Goal: Transaction & Acquisition: Purchase product/service

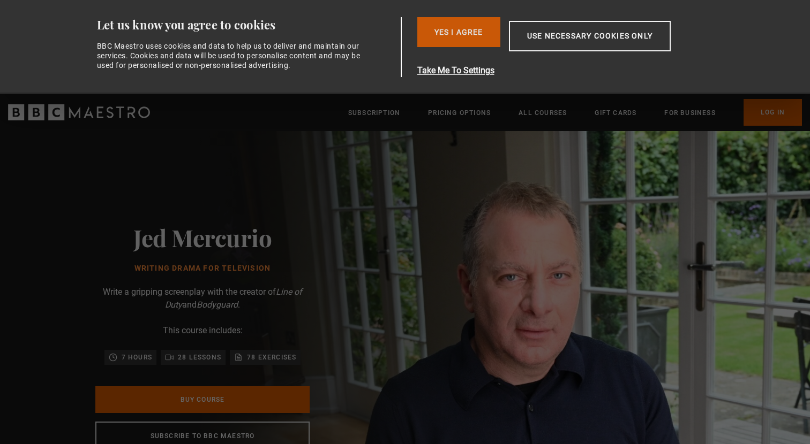
click at [447, 31] on button "Yes I Agree" at bounding box center [458, 32] width 83 height 30
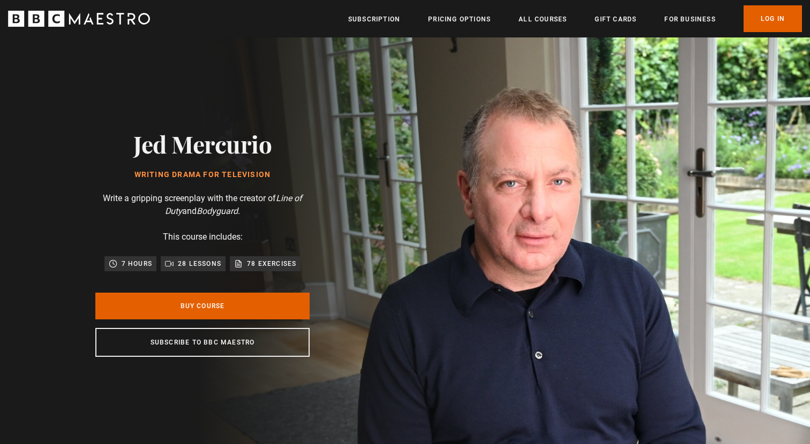
scroll to position [0, 140]
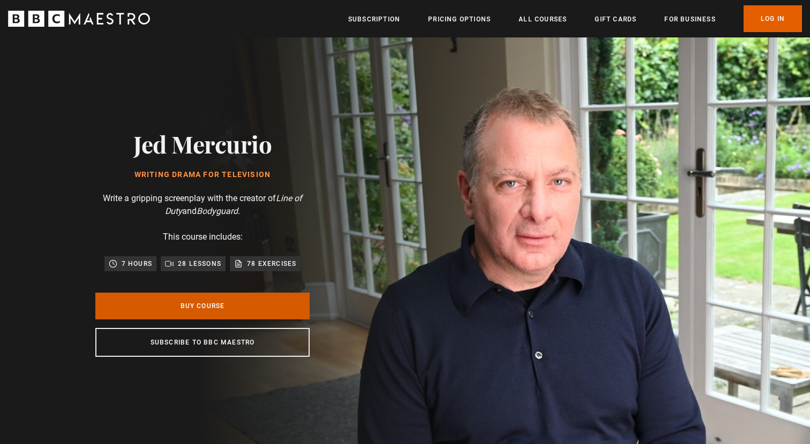
click at [218, 304] on link "Buy Course" at bounding box center [202, 306] width 214 height 27
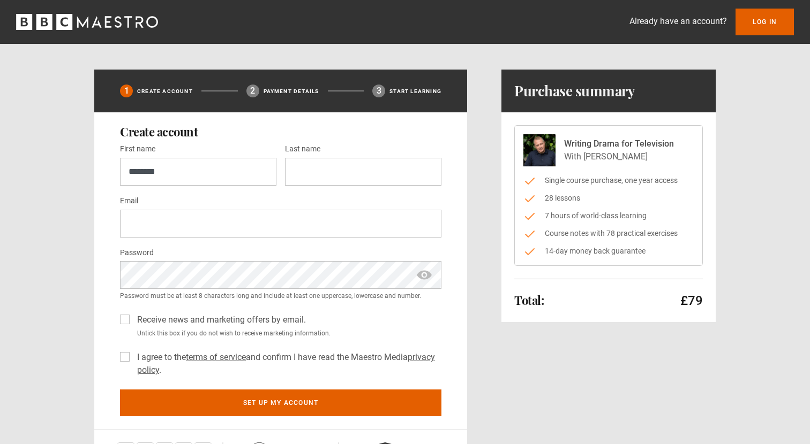
type input "********"
type input "**********"
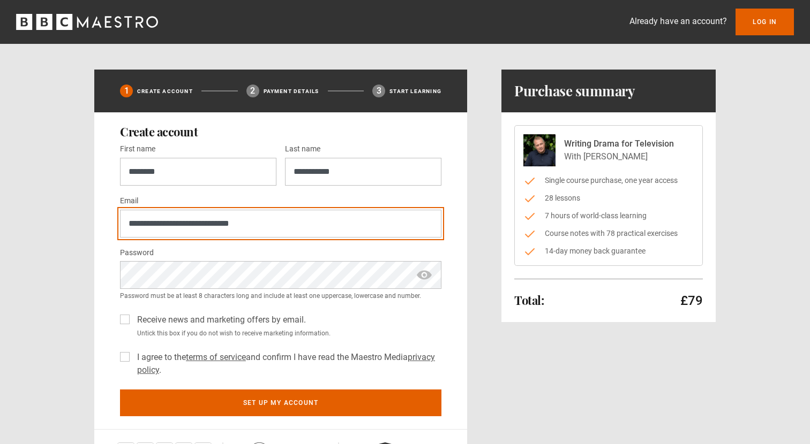
type input "**********"
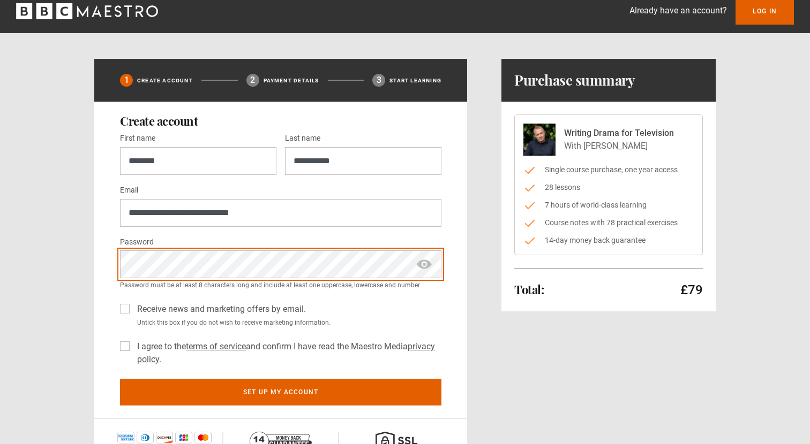
scroll to position [16, 0]
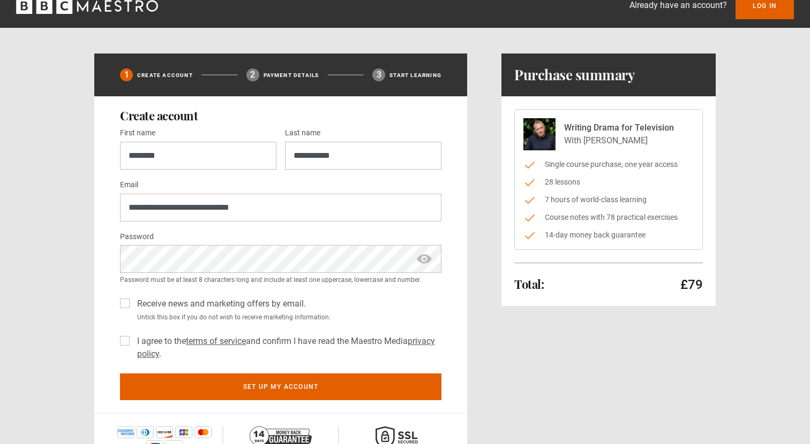
click at [133, 339] on label "I agree to the terms of service and confirm I have read the Maestro Media priva…" at bounding box center [287, 348] width 308 height 26
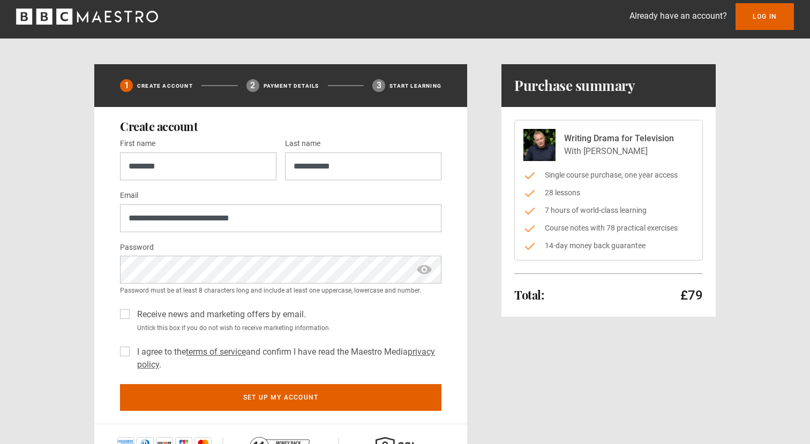
scroll to position [4, 0]
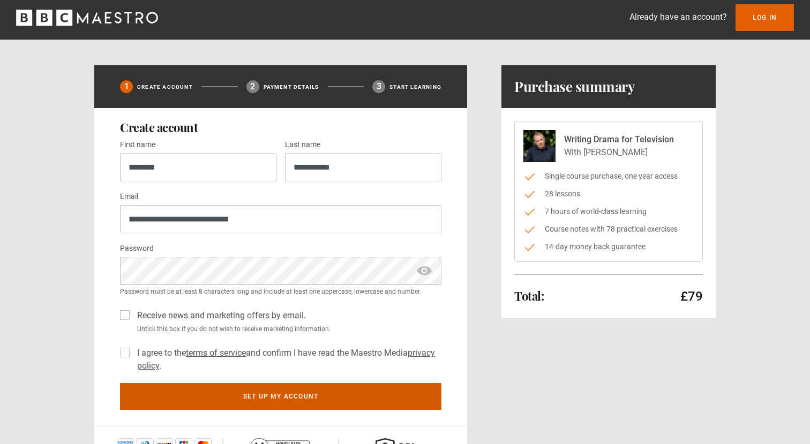
click at [378, 394] on button "Set up my account" at bounding box center [280, 396] width 321 height 27
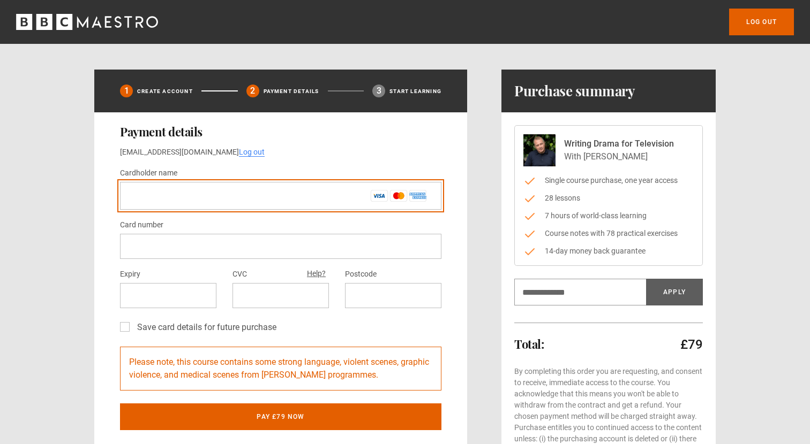
click at [278, 198] on input "Cardholder name *" at bounding box center [280, 196] width 321 height 28
type input "**********"
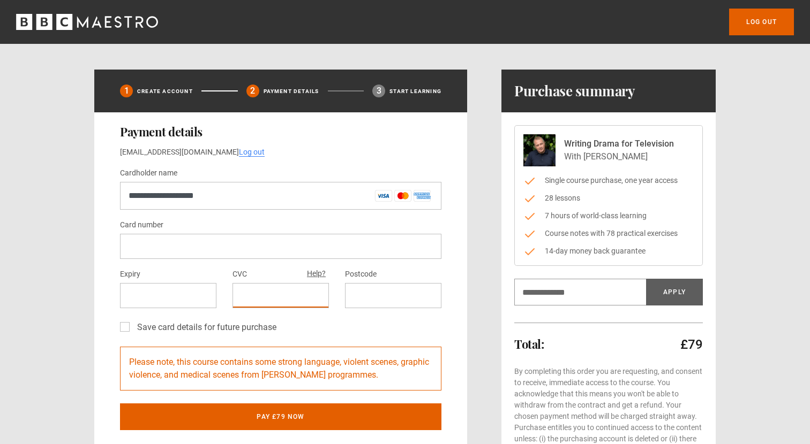
click at [349, 298] on div at bounding box center [393, 295] width 96 height 25
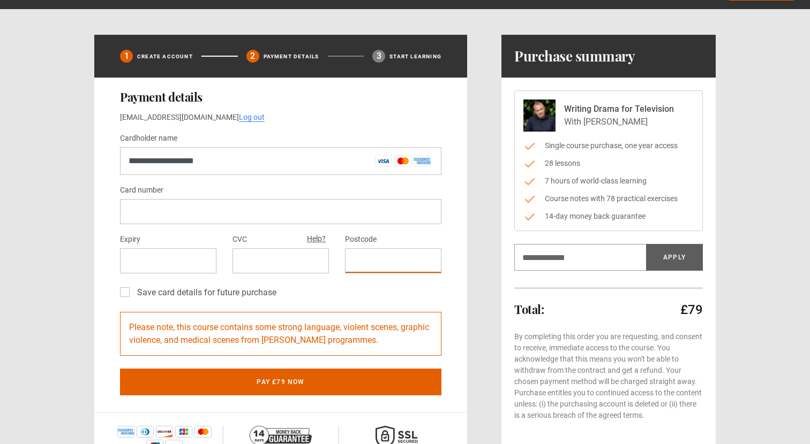
scroll to position [36, 0]
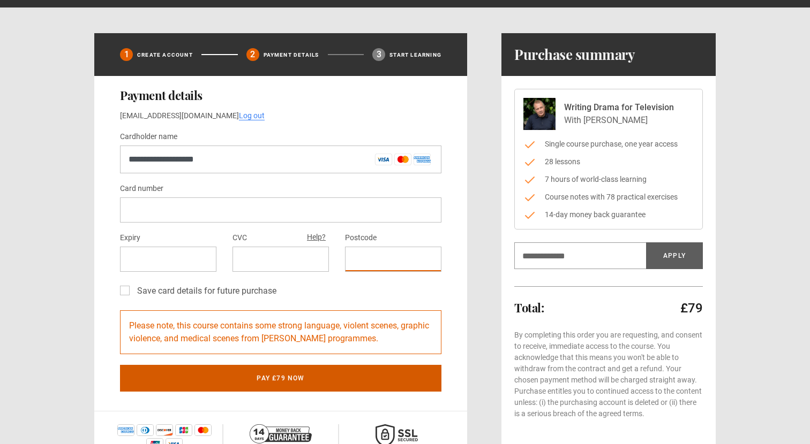
click at [161, 379] on button "Pay £79 now" at bounding box center [280, 378] width 321 height 27
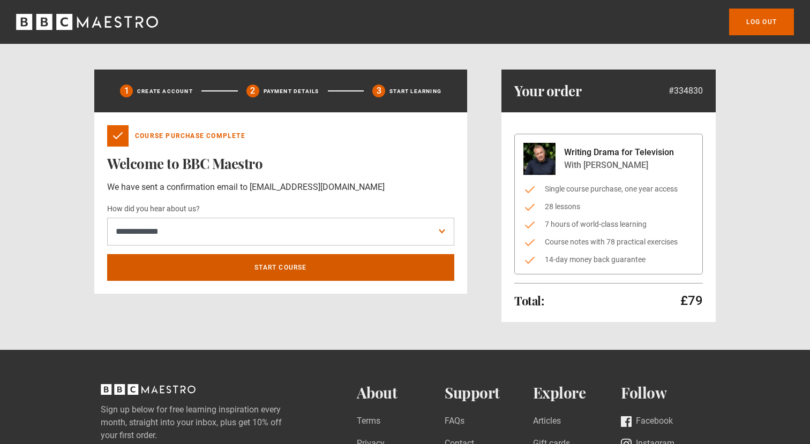
click at [347, 266] on link "Start course" at bounding box center [280, 267] width 347 height 27
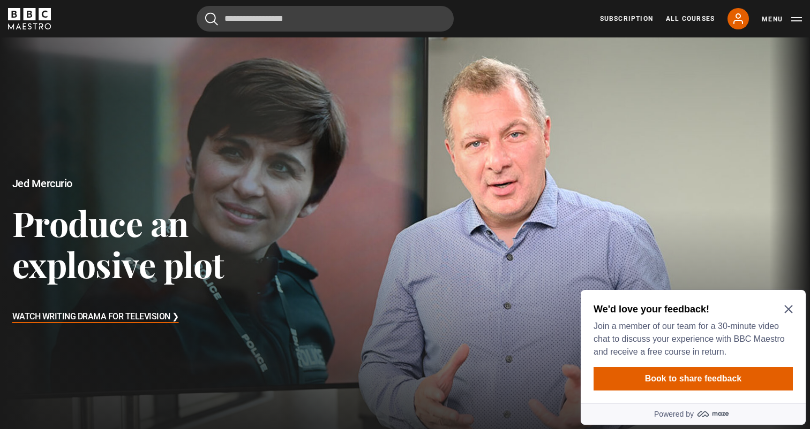
click at [790, 307] on icon "Close Maze Prompt" at bounding box center [788, 310] width 8 height 8
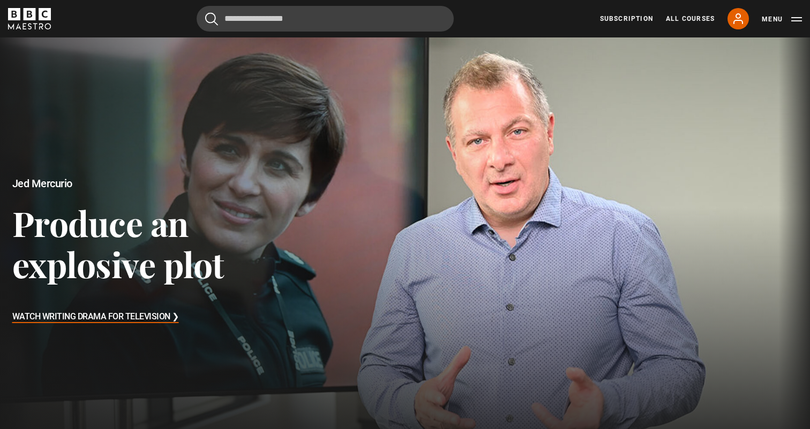
click at [188, 246] on h3 "Produce an explosive plot" at bounding box center [168, 243] width 312 height 83
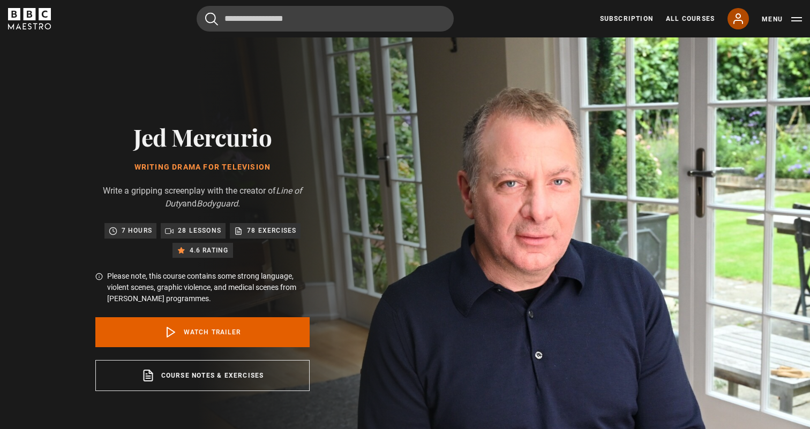
click at [736, 22] on icon at bounding box center [737, 18] width 13 height 13
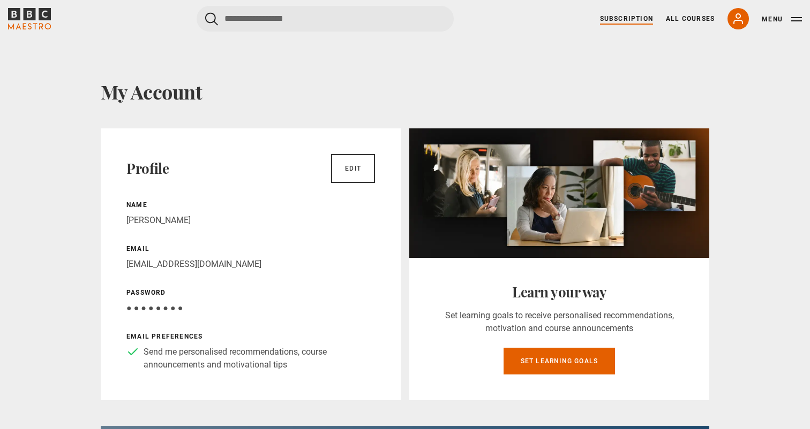
click at [617, 19] on link "Subscription" at bounding box center [626, 19] width 53 height 10
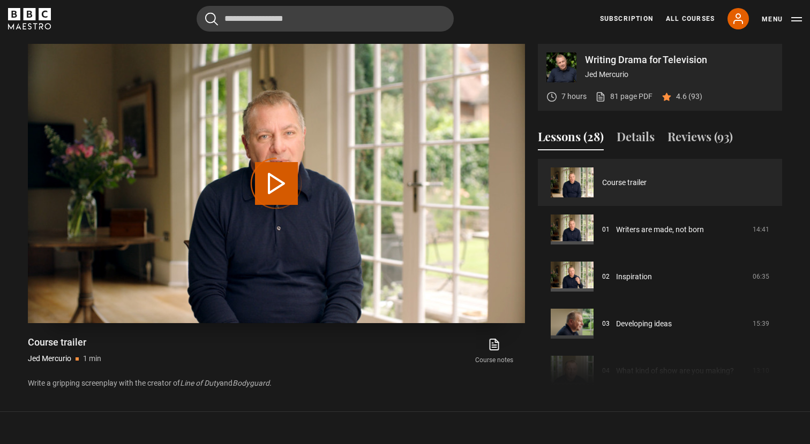
click at [280, 183] on div "Video Player is loading." at bounding box center [277, 184] width 54 height 54
click at [271, 182] on div "Video Player is loading." at bounding box center [277, 184] width 54 height 54
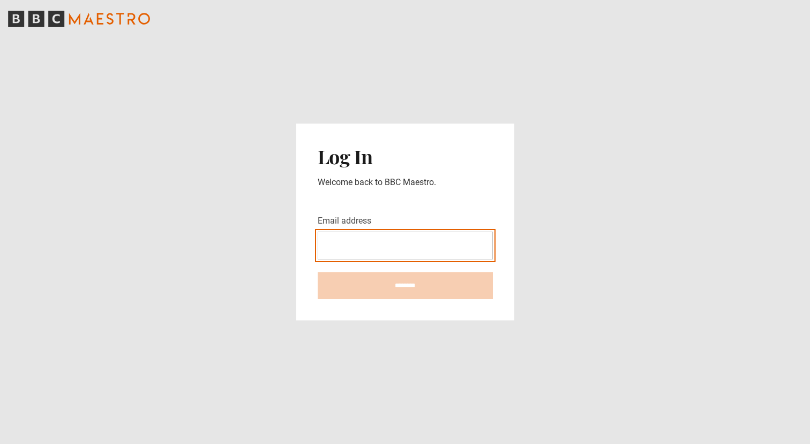
type input "**********"
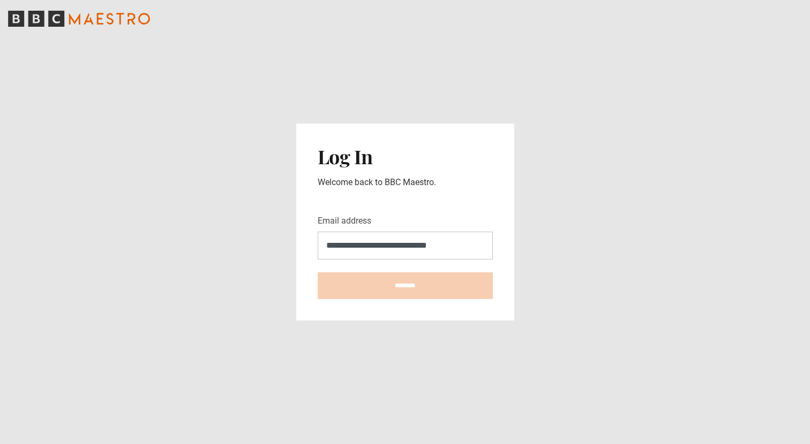
click at [405, 286] on input "********" at bounding box center [405, 286] width 175 height 27
type input "**********"
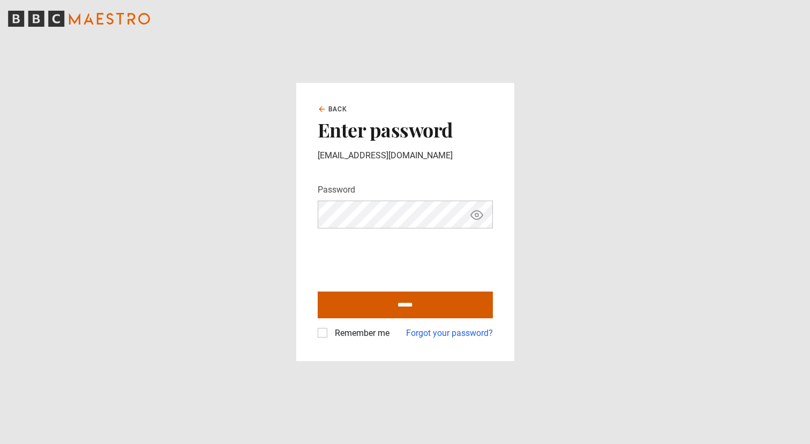
click at [351, 303] on input "******" at bounding box center [405, 305] width 175 height 27
type input "**********"
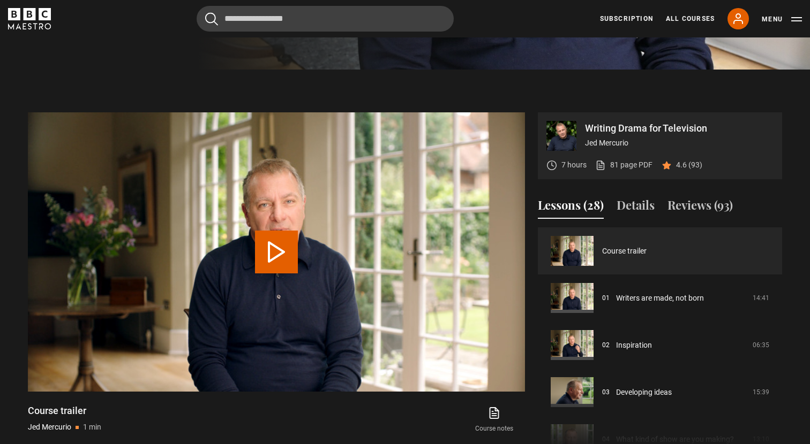
scroll to position [423, 0]
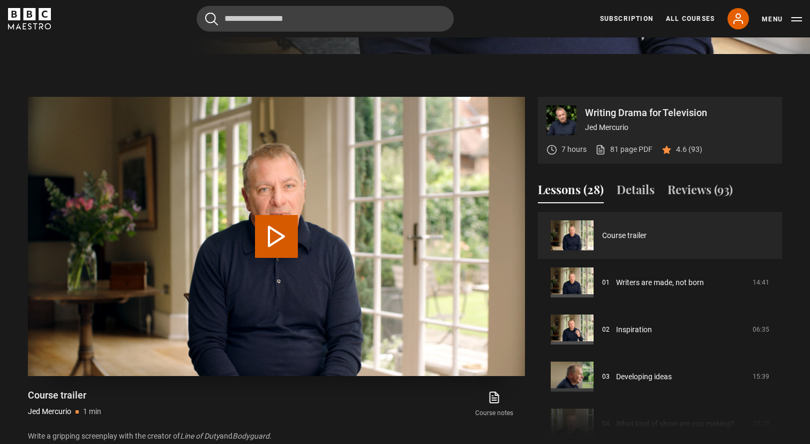
click at [271, 230] on button "Play Video" at bounding box center [276, 236] width 43 height 43
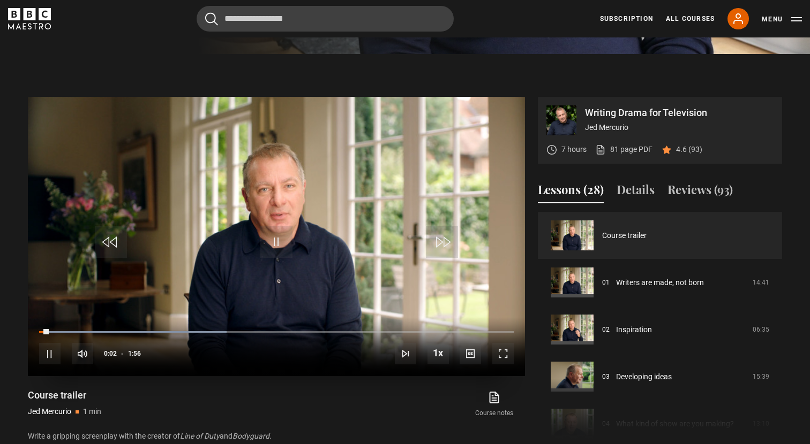
click at [506, 352] on span "Video Player" at bounding box center [502, 353] width 21 height 21
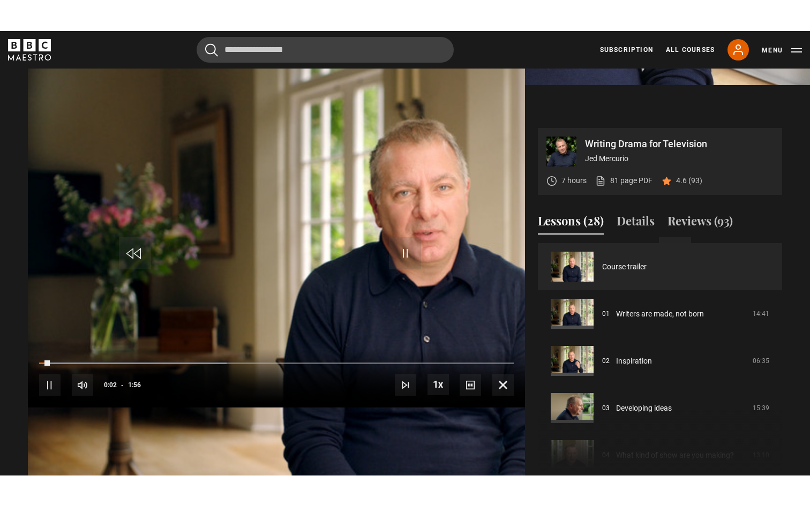
scroll to position [0, 0]
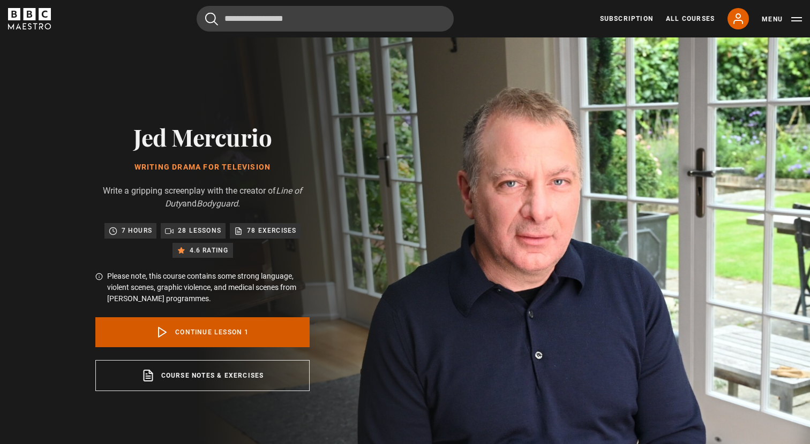
click at [235, 335] on link "Continue lesson 1" at bounding box center [202, 333] width 214 height 30
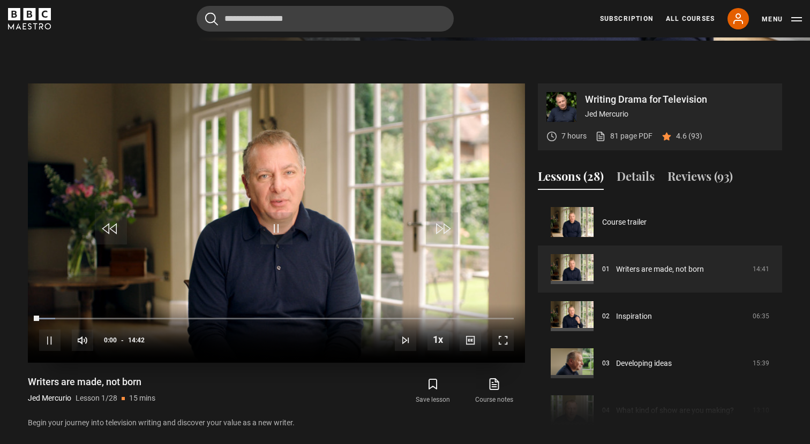
click at [502, 343] on span "Video Player" at bounding box center [502, 340] width 21 height 21
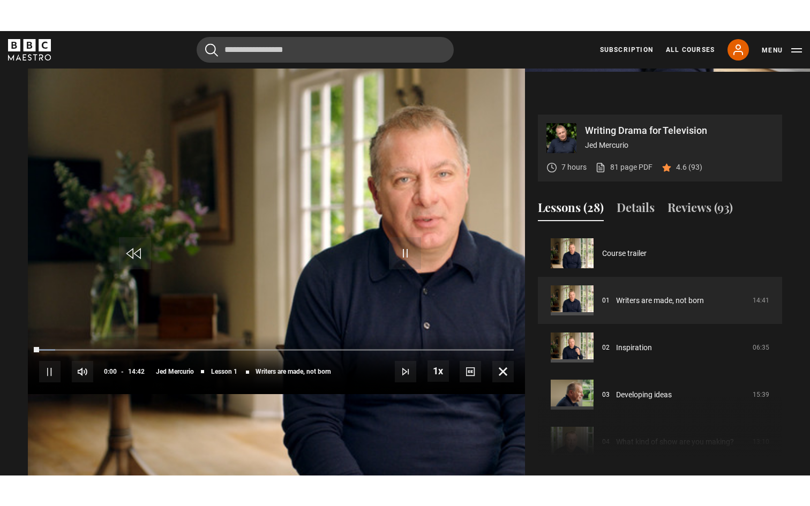
scroll to position [0, 0]
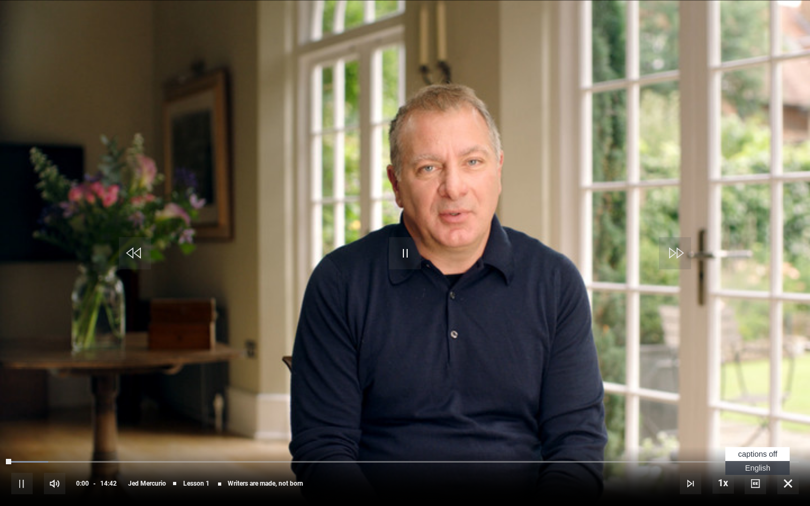
click at [757, 444] on span "Video Player" at bounding box center [754, 483] width 21 height 21
click at [752, 444] on span "Video Player" at bounding box center [754, 483] width 21 height 21
click at [757, 444] on span "English Captions" at bounding box center [757, 468] width 25 height 9
click at [753, 444] on span "captions off" at bounding box center [757, 454] width 39 height 9
click at [759, 444] on span "captions off" at bounding box center [757, 454] width 39 height 9
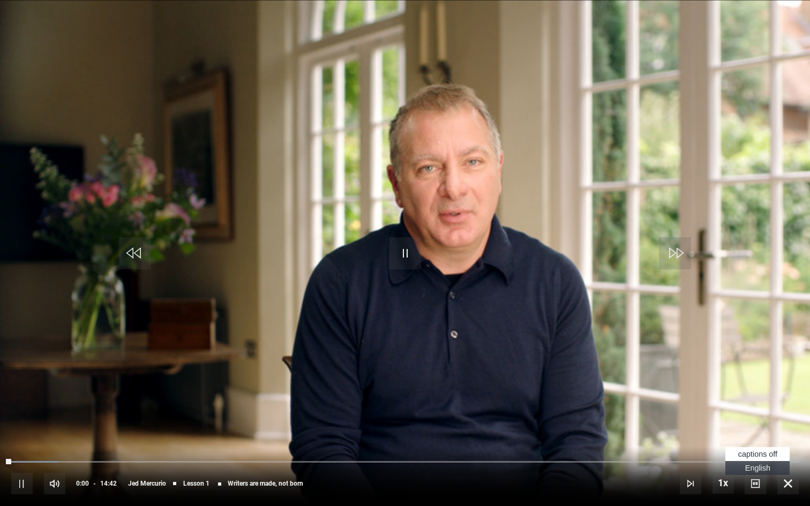
click at [757, 444] on span "English Captions" at bounding box center [757, 468] width 25 height 9
click at [406, 266] on span "Video Player" at bounding box center [405, 253] width 32 height 32
click at [406, 267] on div "Video Player is loading." at bounding box center [405, 253] width 54 height 54
click at [400, 248] on div "Video Player is loading." at bounding box center [405, 253] width 54 height 54
click at [142, 250] on span "Video Player" at bounding box center [135, 253] width 32 height 32
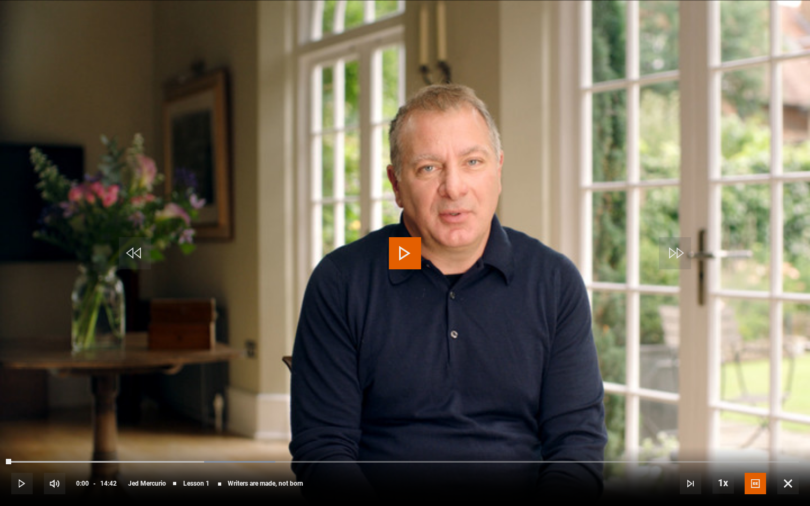
click at [397, 249] on span "Video Player" at bounding box center [405, 253] width 32 height 32
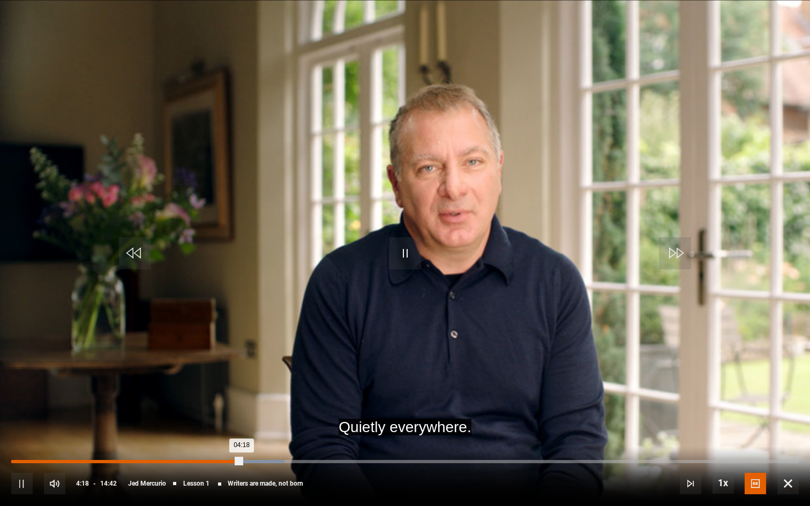
click at [77, 444] on div "01:13" at bounding box center [78, 461] width 2 height 3
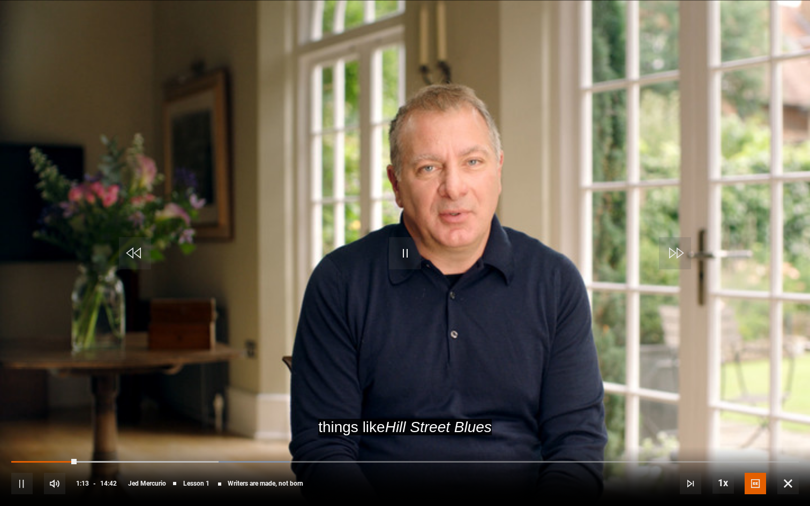
click at [783, 444] on span "Video Player" at bounding box center [787, 483] width 21 height 21
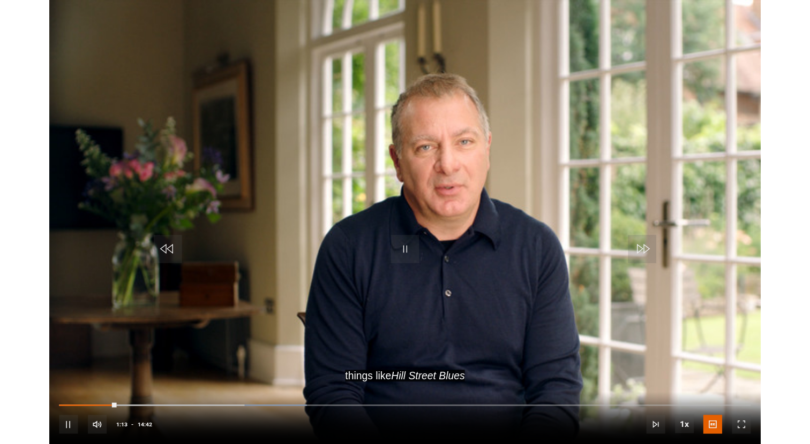
scroll to position [436, 0]
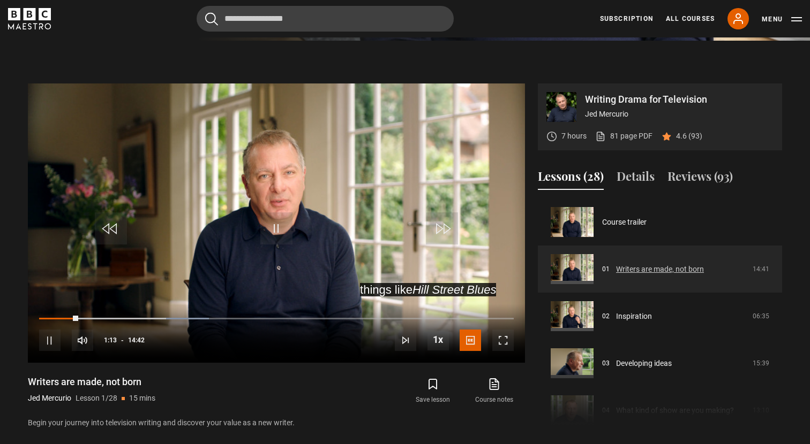
click at [653, 269] on link "Writers are made, not born" at bounding box center [660, 269] width 88 height 11
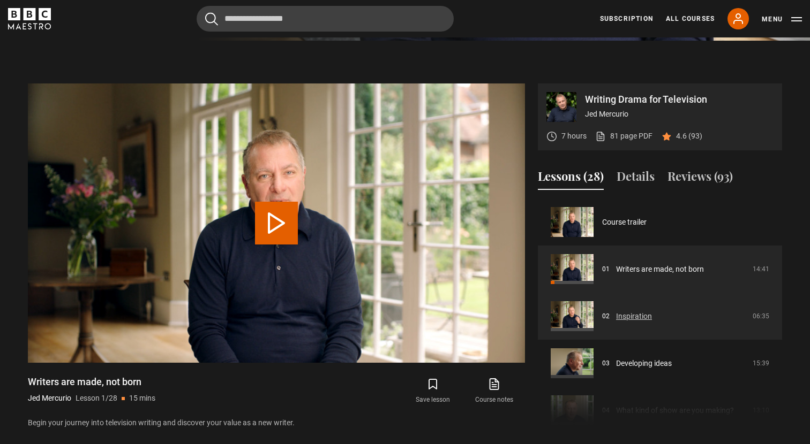
scroll to position [476, 0]
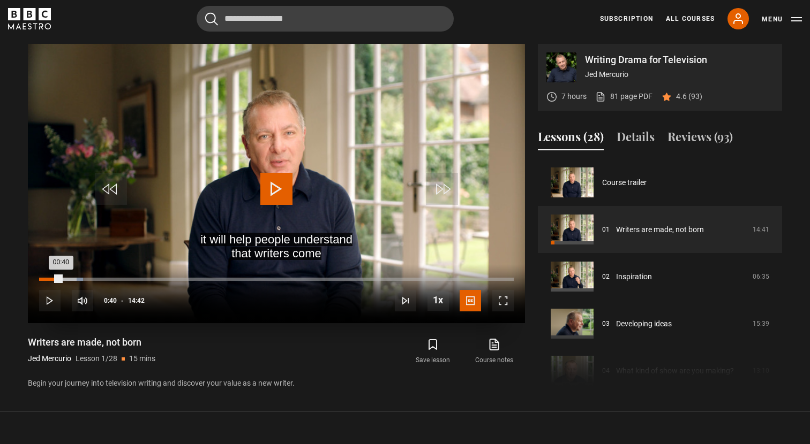
drag, startPoint x: 76, startPoint y: 275, endPoint x: 60, endPoint y: 278, distance: 16.4
click at [60, 278] on div "00:40" at bounding box center [50, 279] width 22 height 3
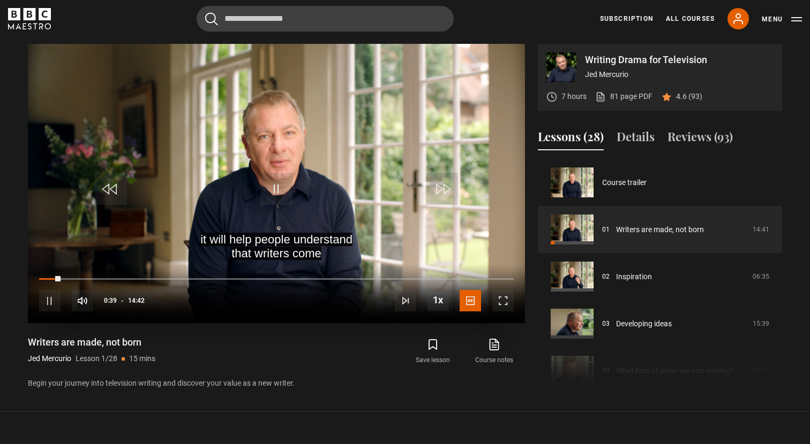
click at [500, 297] on span "Video Player" at bounding box center [502, 300] width 21 height 21
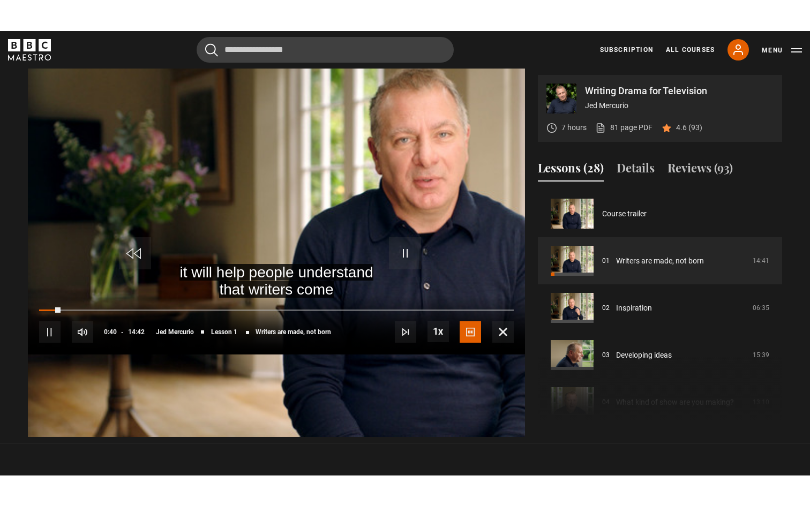
scroll to position [0, 0]
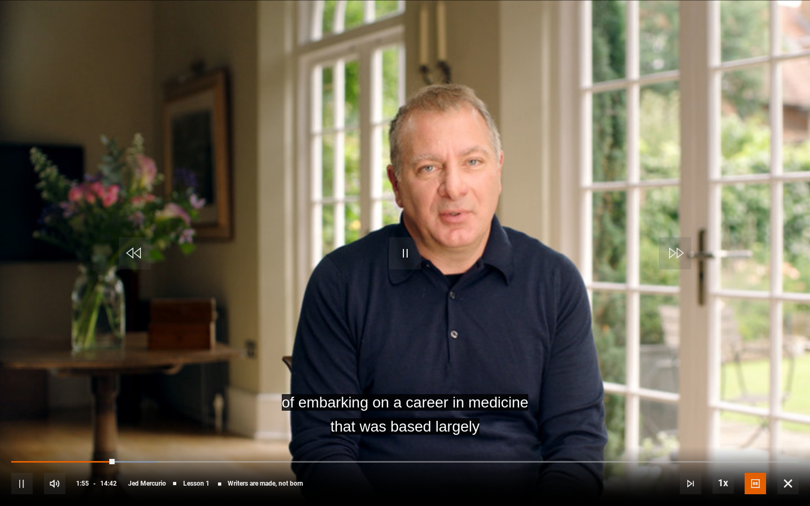
click at [406, 257] on span "Video Player" at bounding box center [405, 253] width 32 height 32
click at [402, 256] on span "Video Player" at bounding box center [405, 253] width 32 height 32
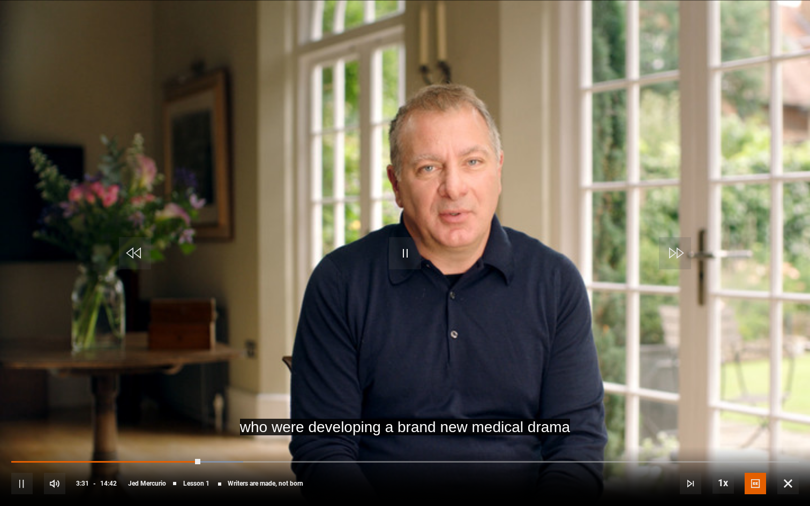
click at [187, 444] on div "10s Skip Back 10 seconds Pause 10s Skip Forward 10 seconds Loaded : 29.47% 03:1…" at bounding box center [405, 476] width 810 height 59
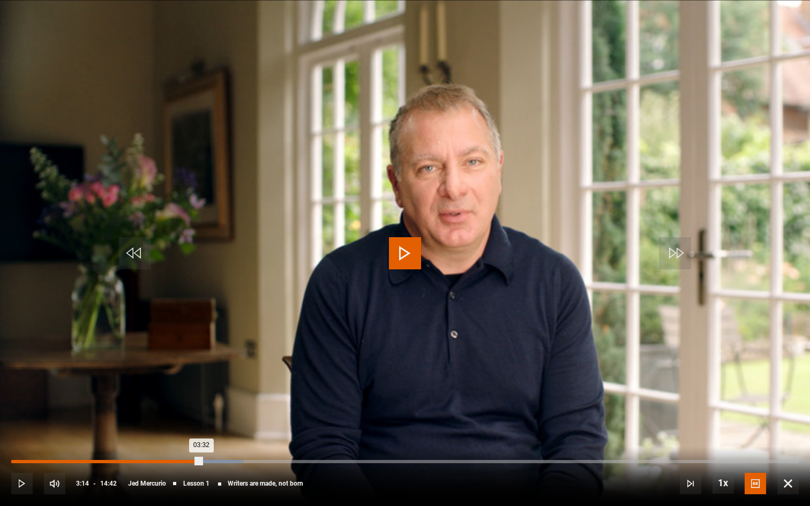
click at [185, 444] on div "03:14" at bounding box center [186, 461] width 2 height 3
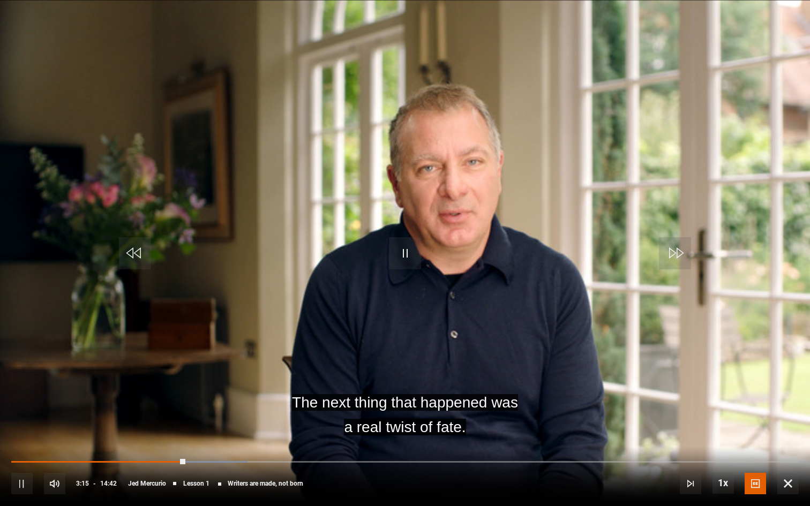
click at [169, 444] on div "10s Skip Back 10 seconds Pause 10s Skip Forward 10 seconds Loaded : 30.03% 03:0…" at bounding box center [405, 476] width 810 height 59
click at [168, 444] on div "02:55" at bounding box center [169, 461] width 2 height 3
click at [25, 444] on span "Video Player" at bounding box center [21, 483] width 21 height 21
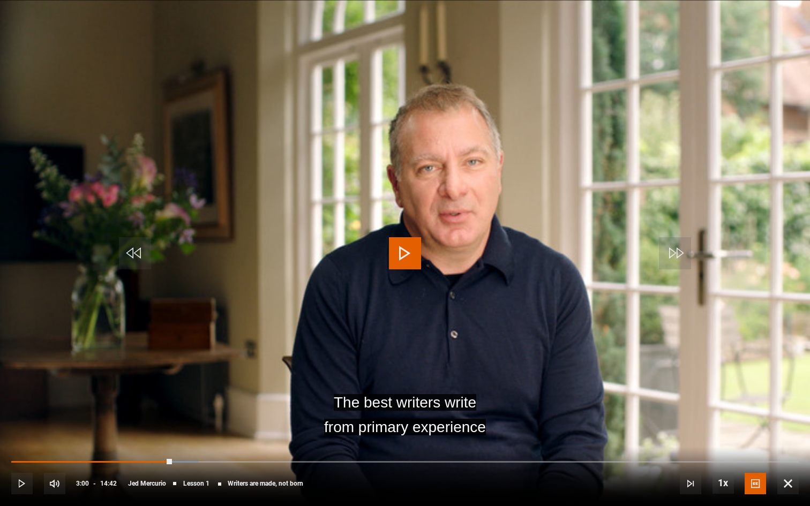
click at [25, 444] on span "Video Player" at bounding box center [21, 483] width 21 height 21
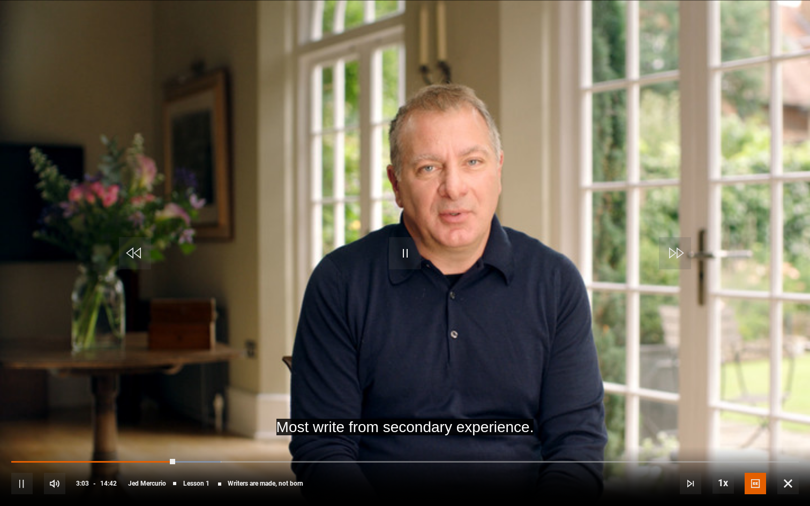
click at [25, 444] on span "Video Player" at bounding box center [21, 483] width 21 height 21
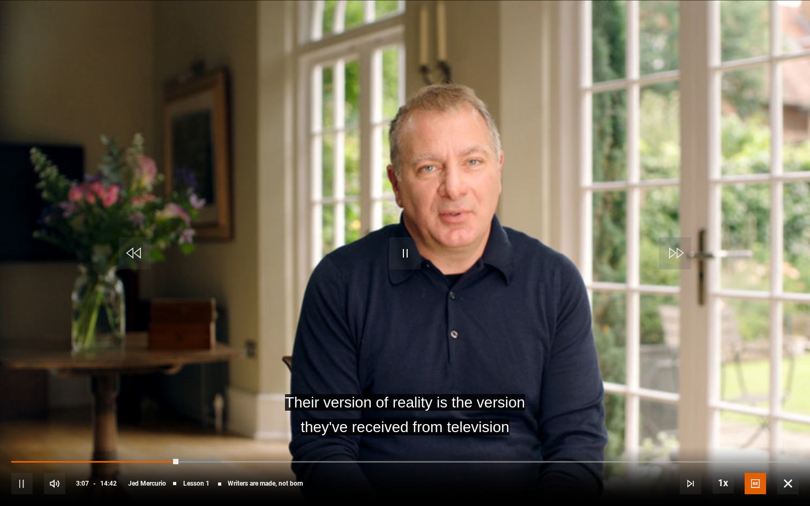
click at [23, 444] on span "Video Player" at bounding box center [21, 483] width 21 height 21
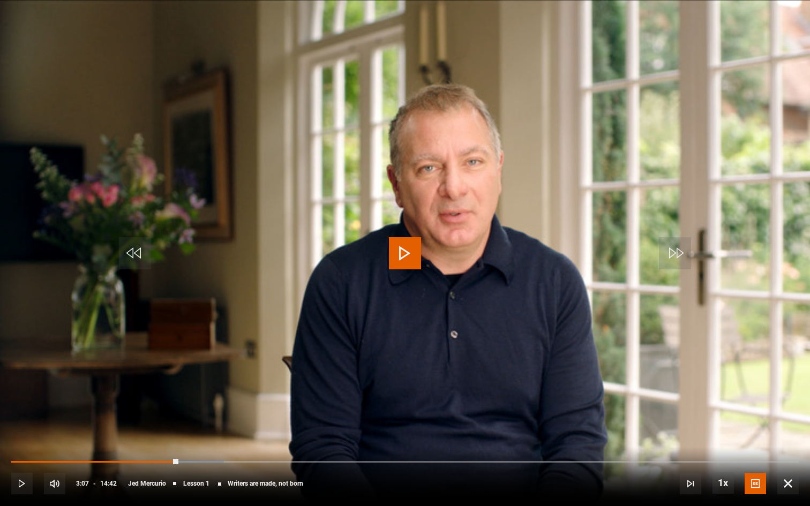
click at [21, 444] on span "Video Player" at bounding box center [21, 483] width 21 height 21
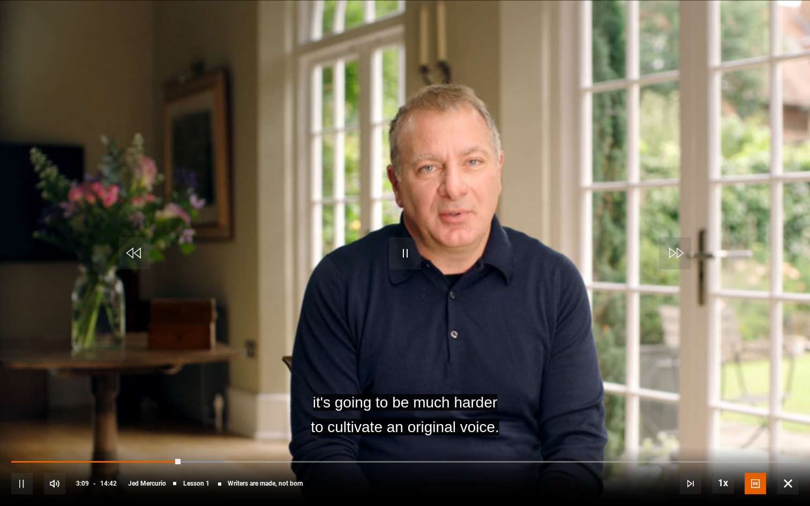
click at [21, 444] on span "Video Player" at bounding box center [21, 483] width 21 height 21
click at [401, 252] on span "Video Player" at bounding box center [405, 253] width 32 height 32
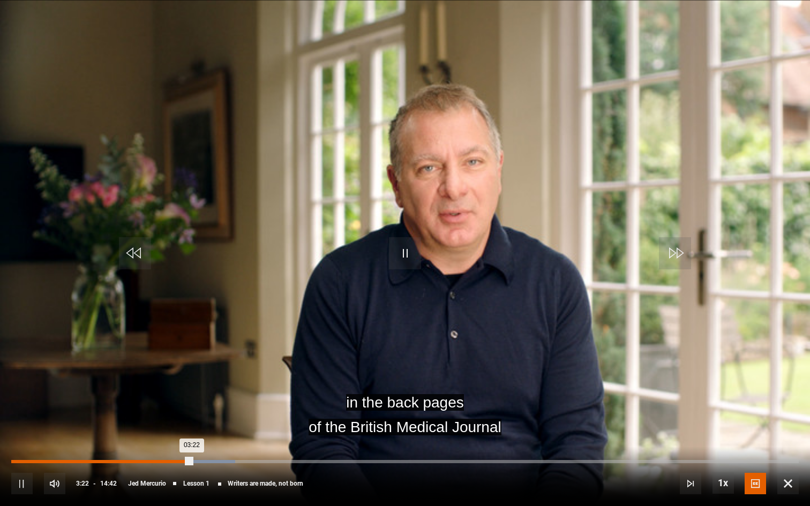
click at [117, 444] on div "03:22" at bounding box center [101, 461] width 180 height 3
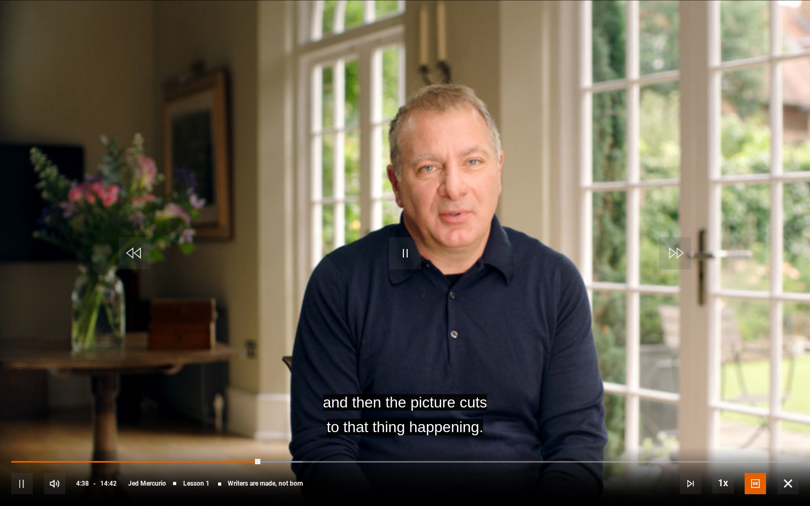
click at [229, 444] on div "10s Skip Back 10 seconds Pause 10s Skip Forward 10 seconds Loaded : 37.02% 08:0…" at bounding box center [405, 476] width 810 height 59
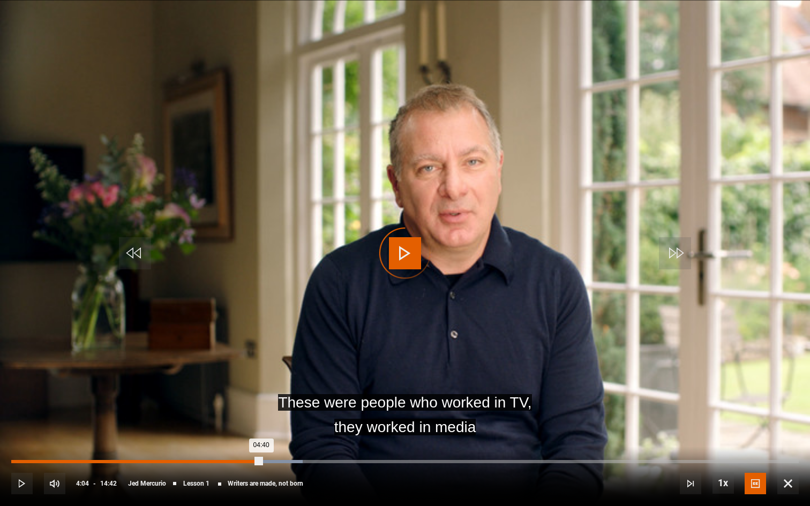
click at [229, 444] on div "04:04" at bounding box center [230, 461] width 2 height 3
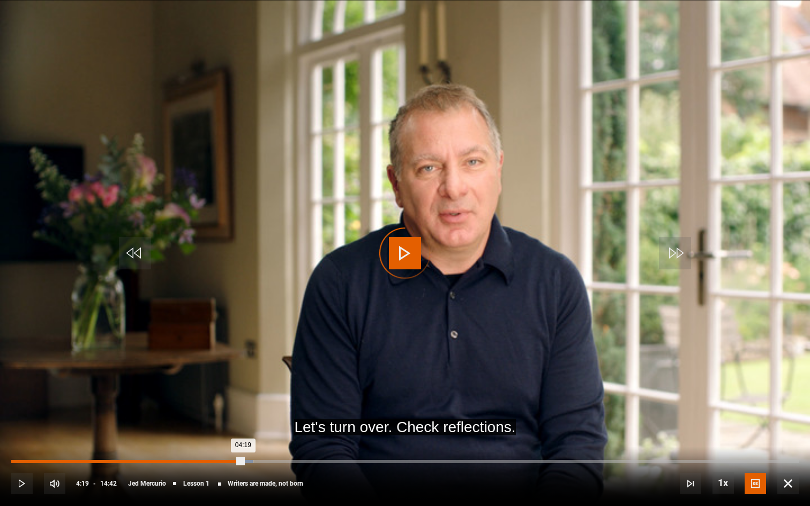
click at [218, 444] on div "03:52" at bounding box center [219, 461] width 2 height 3
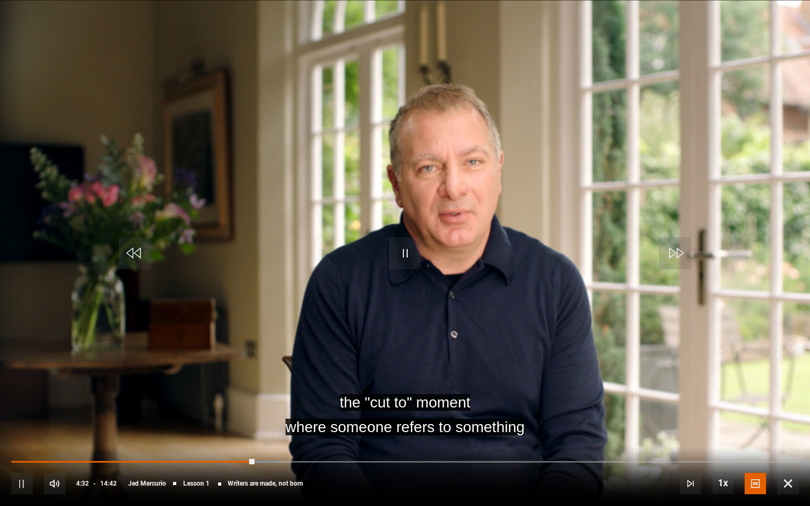
click at [402, 250] on span "Video Player" at bounding box center [405, 253] width 32 height 32
click at [406, 262] on span "Video Player" at bounding box center [405, 253] width 32 height 32
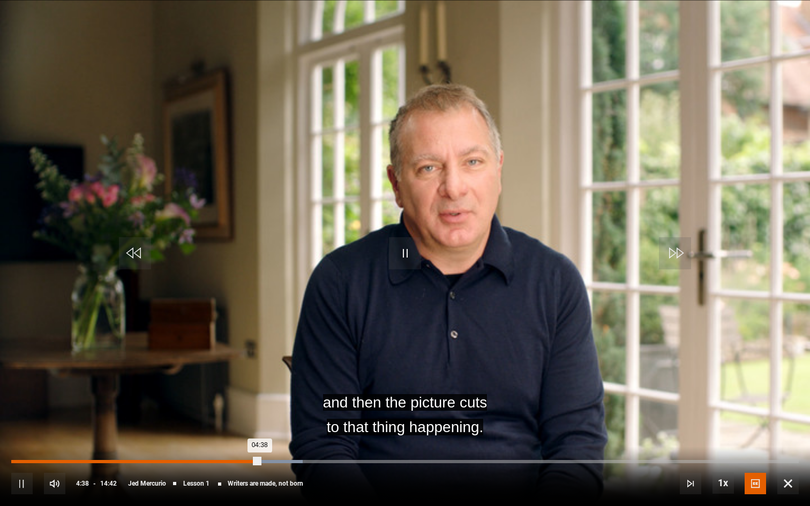
click at [246, 444] on div "04:22" at bounding box center [247, 461] width 2 height 3
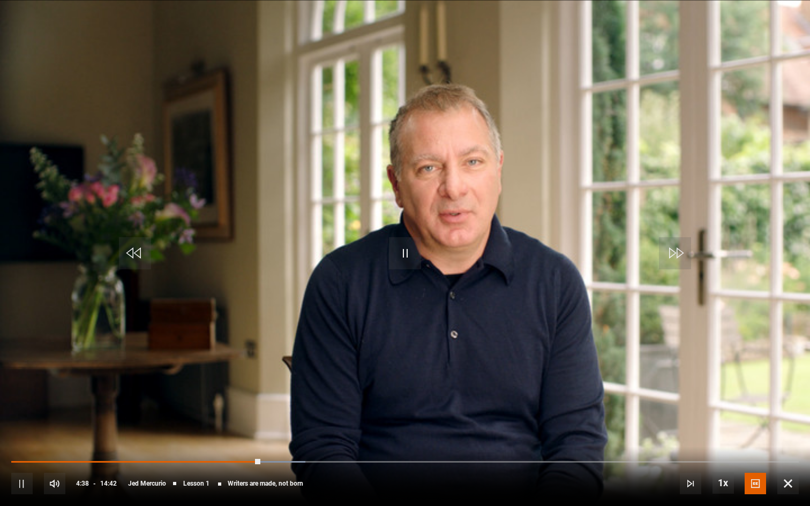
click at [20, 444] on span "Video Player" at bounding box center [21, 483] width 21 height 21
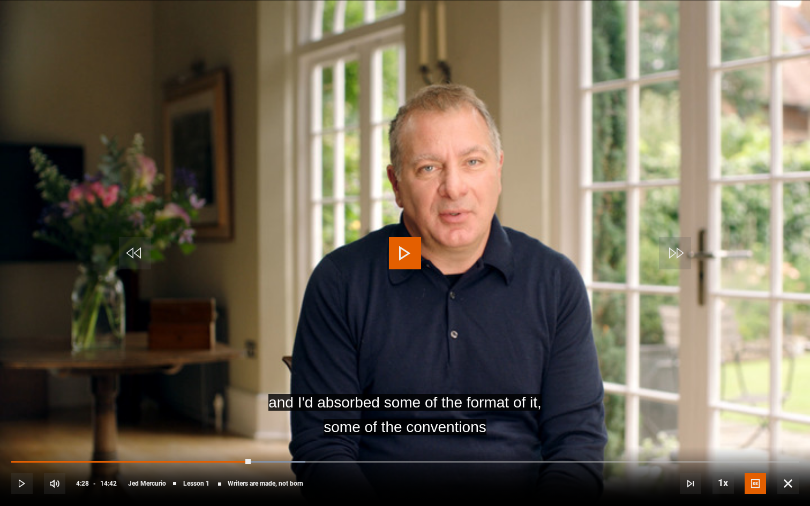
click at [26, 444] on span "Video Player" at bounding box center [21, 483] width 21 height 21
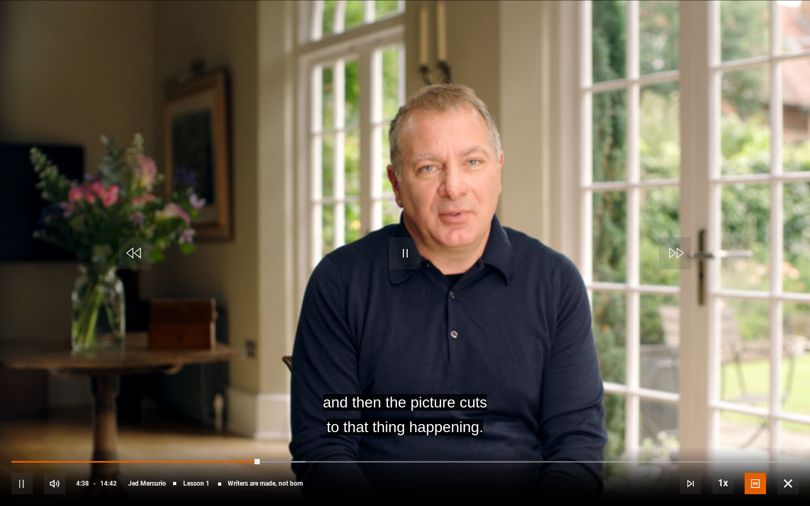
click at [19, 444] on span "Video Player" at bounding box center [21, 483] width 21 height 21
click at [252, 444] on div "10s Skip Back 10 seconds Play 10s Skip Forward 10 seconds Loaded : 37.37% 04:27…" at bounding box center [405, 476] width 810 height 59
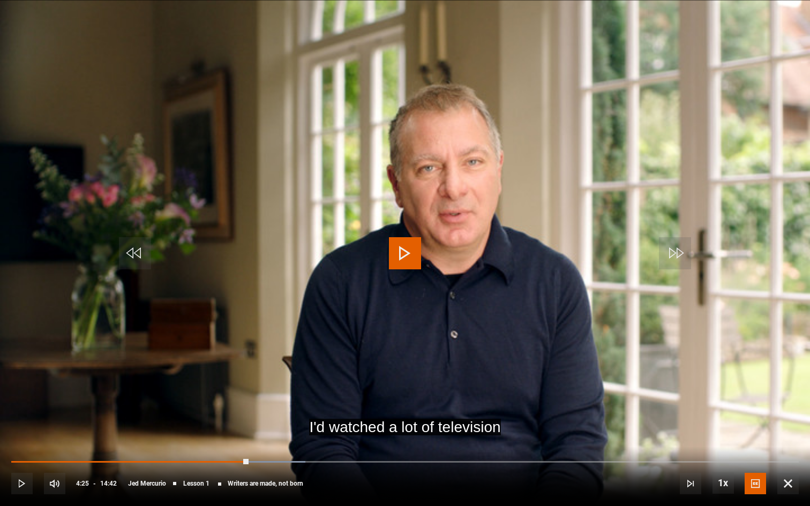
click at [392, 252] on span "Video Player" at bounding box center [405, 253] width 32 height 32
click at [410, 251] on span "Video Player" at bounding box center [405, 253] width 32 height 32
click at [404, 255] on span "Video Player" at bounding box center [405, 253] width 32 height 32
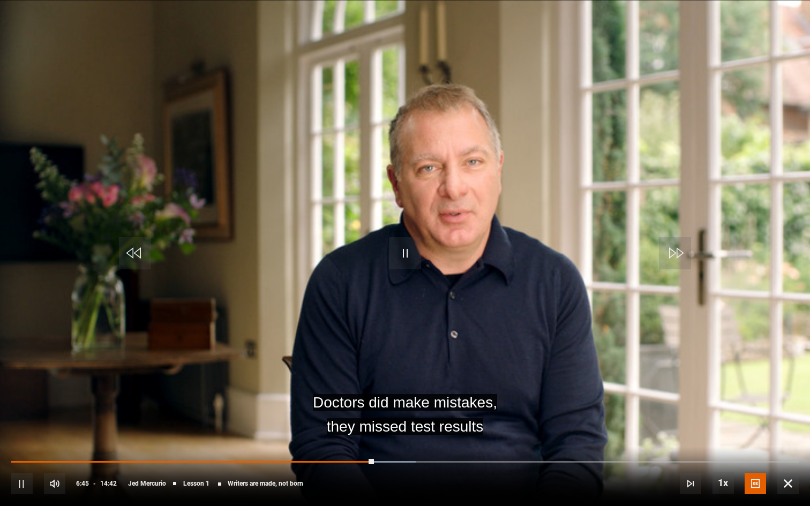
click at [304, 444] on div "10s Skip Back 10 seconds Pause 10s Skip Forward 10 seconds Loaded : 51.39% 04:2…" at bounding box center [405, 476] width 810 height 59
click at [300, 444] on div "05:23" at bounding box center [301, 461] width 2 height 3
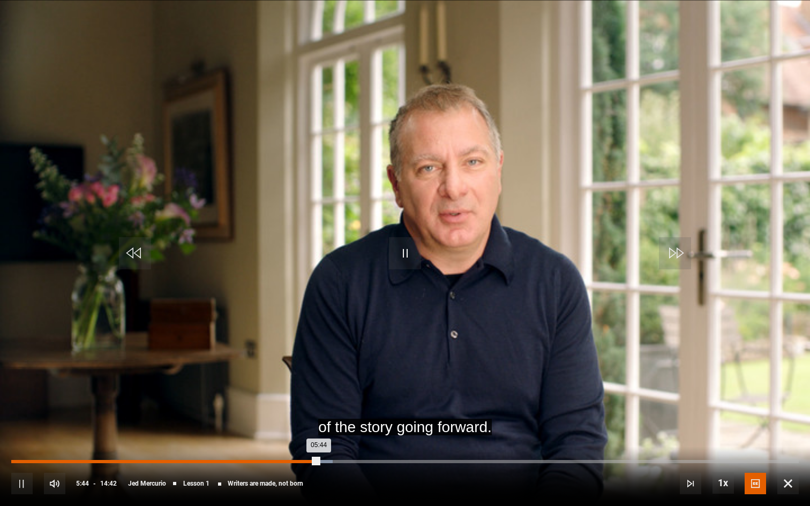
click at [295, 444] on div "05:18" at bounding box center [296, 461] width 2 height 3
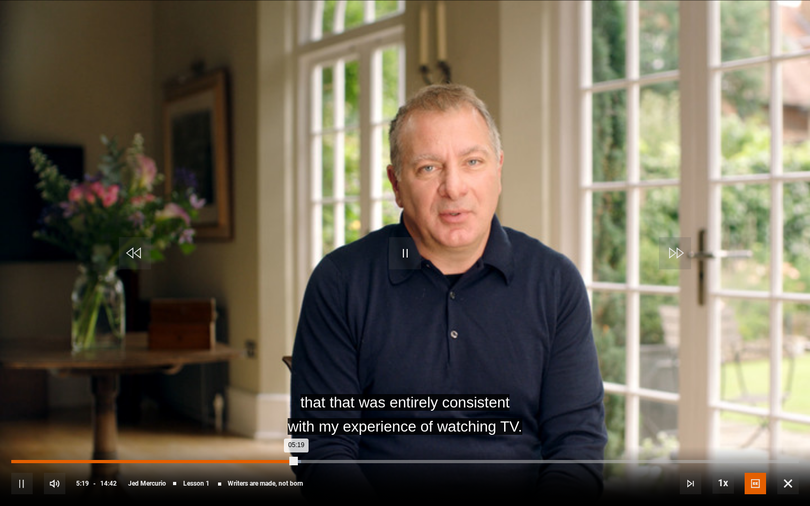
click at [274, 444] on div "04:54" at bounding box center [275, 461] width 2 height 3
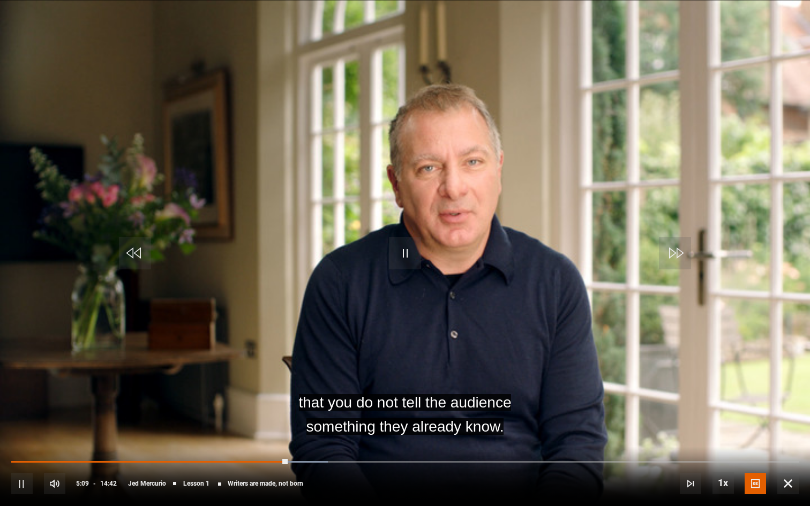
click at [22, 444] on span "Video Player" at bounding box center [21, 483] width 21 height 21
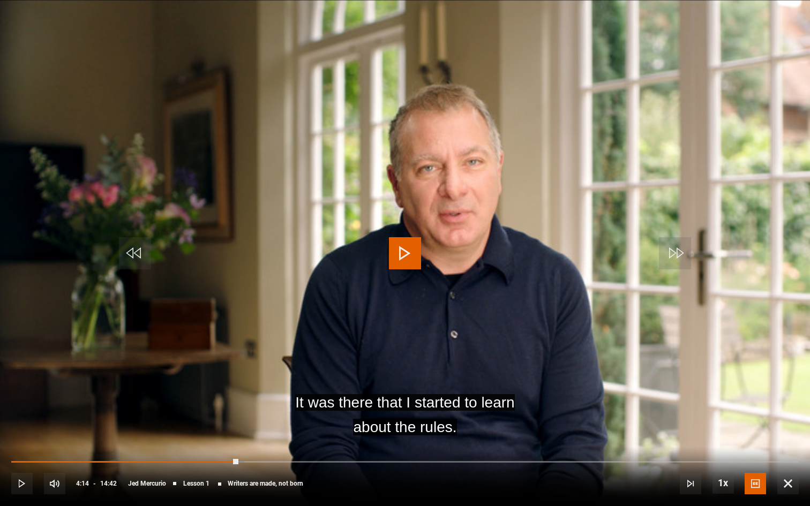
click at [20, 444] on span "Video Player" at bounding box center [21, 483] width 21 height 21
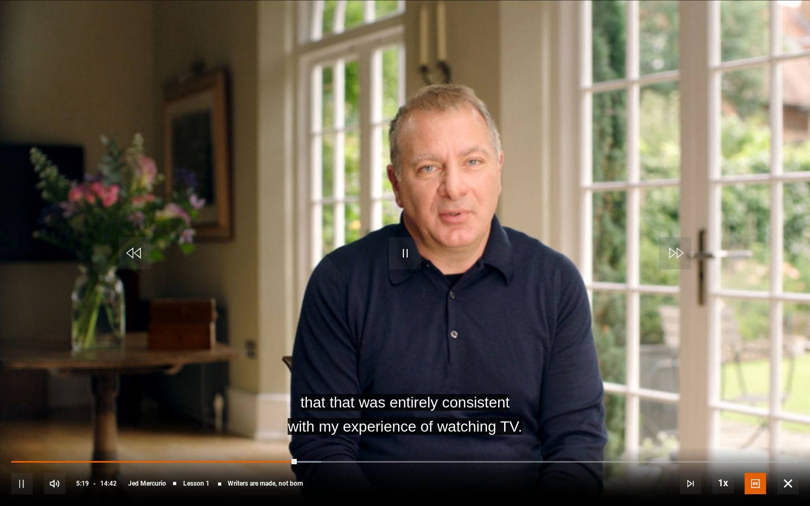
click at [20, 444] on span "Video Player" at bounding box center [21, 483] width 21 height 21
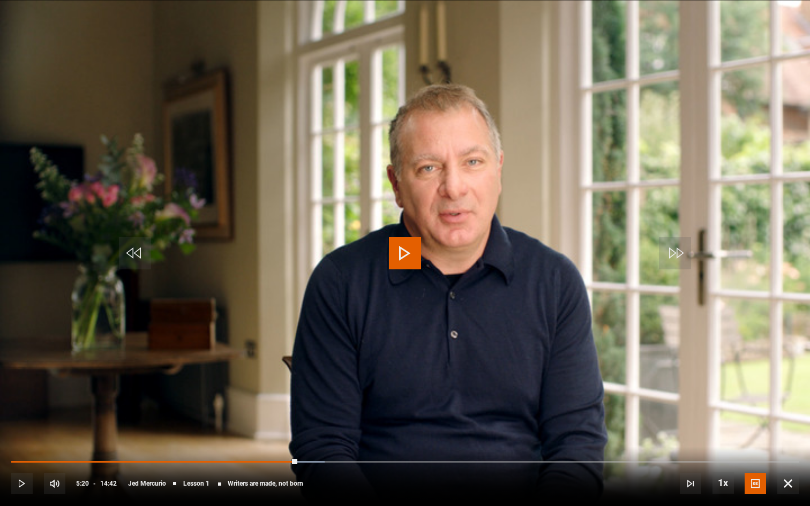
click at [20, 444] on span "Video Player" at bounding box center [21, 483] width 21 height 21
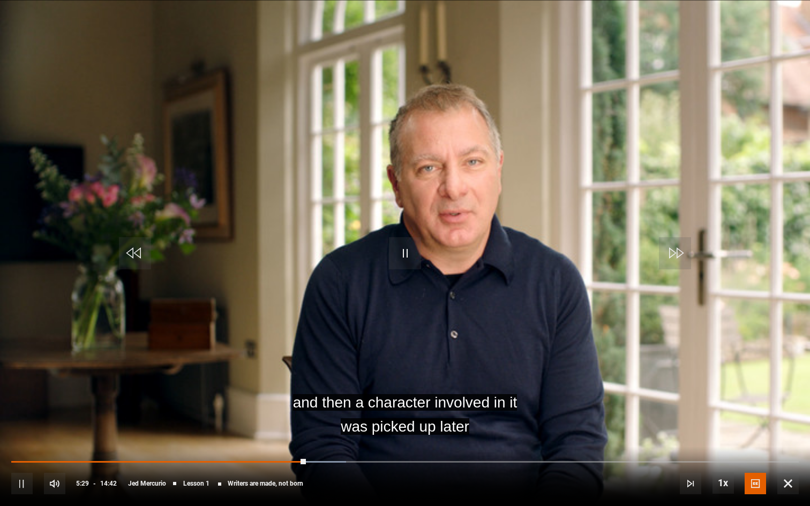
click at [20, 444] on span "Video Player" at bounding box center [21, 483] width 21 height 21
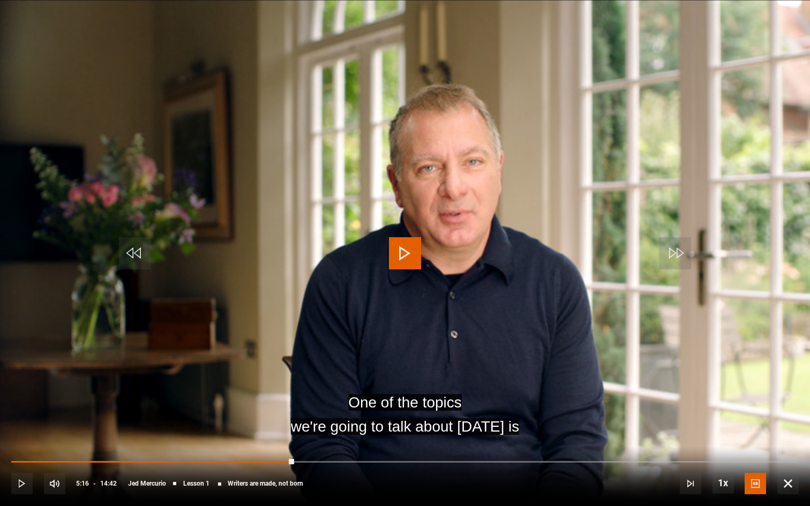
click at [23, 444] on span "Video Player" at bounding box center [21, 483] width 21 height 21
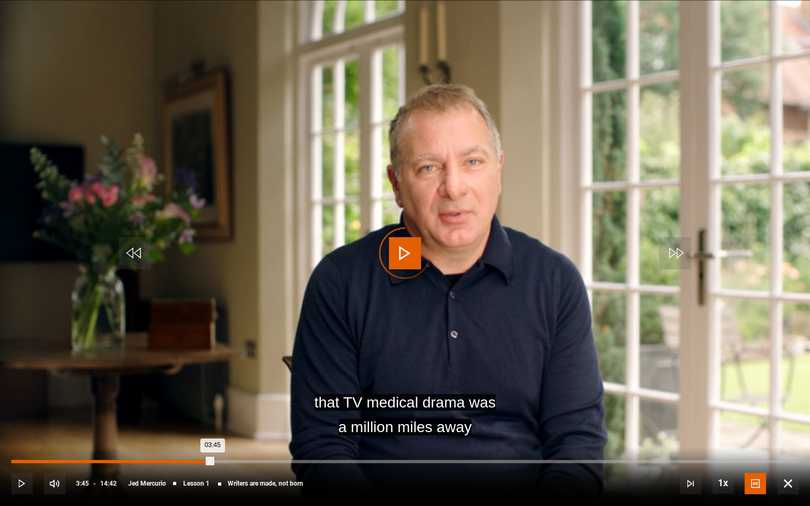
click at [213, 444] on div "Loaded : 2.90% 03:45 03:45" at bounding box center [404, 461] width 787 height 3
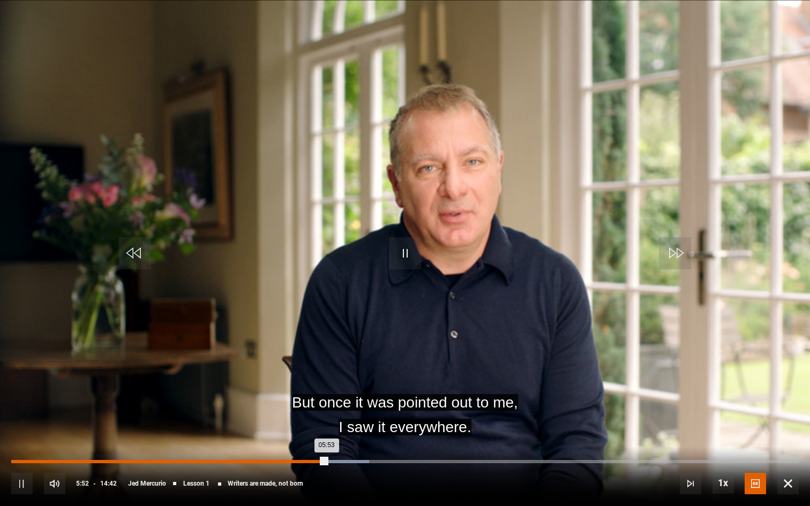
click at [287, 444] on div "Loaded : 45.43% 05:09 05:53" at bounding box center [404, 461] width 787 height 3
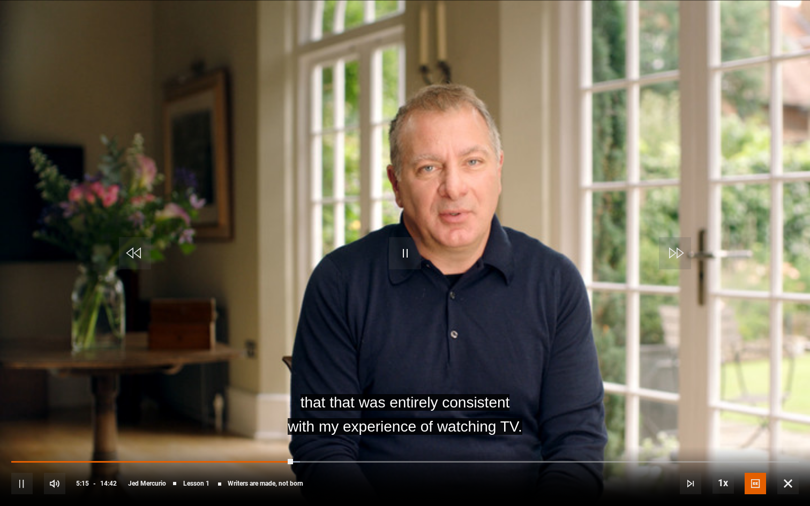
click at [25, 444] on span "Video Player" at bounding box center [21, 483] width 21 height 21
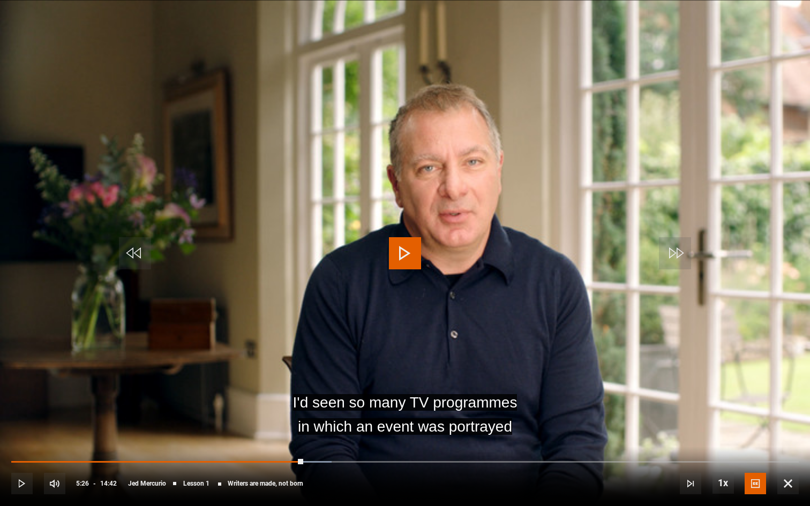
click at [25, 444] on span "Video Player" at bounding box center [21, 483] width 21 height 21
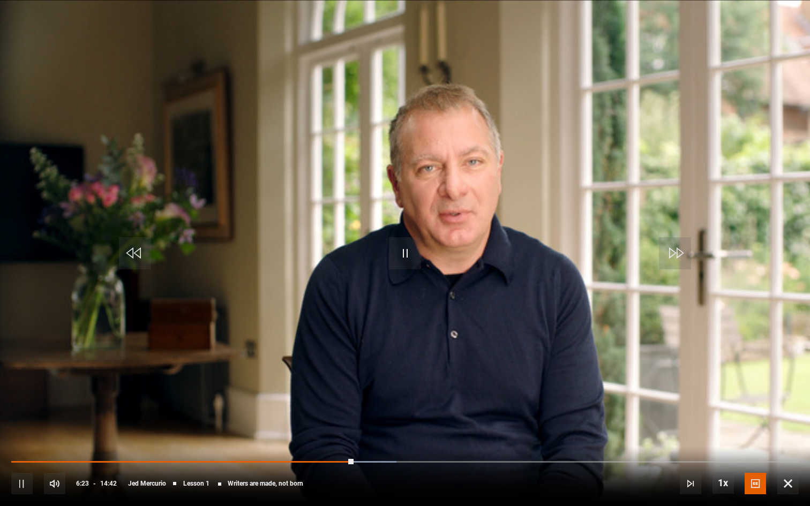
click at [19, 444] on span "Video Player" at bounding box center [21, 483] width 21 height 21
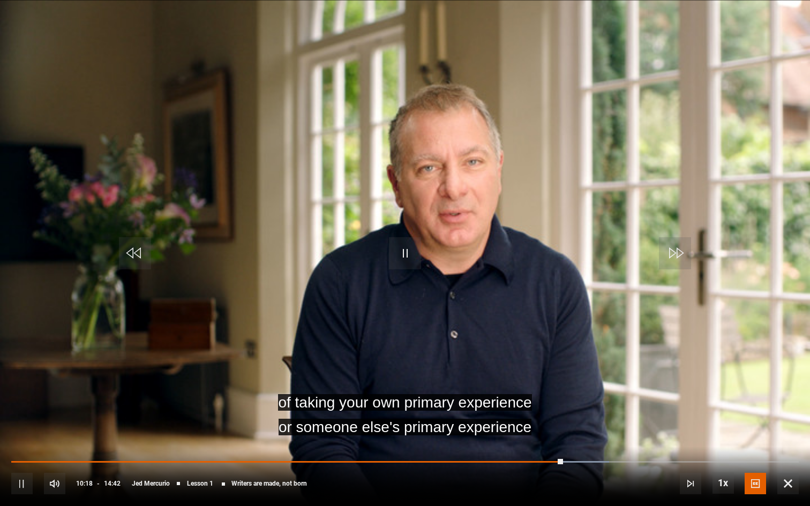
click at [23, 444] on span "Video Player" at bounding box center [21, 483] width 21 height 21
click at [410, 252] on span "Video Player" at bounding box center [405, 253] width 32 height 32
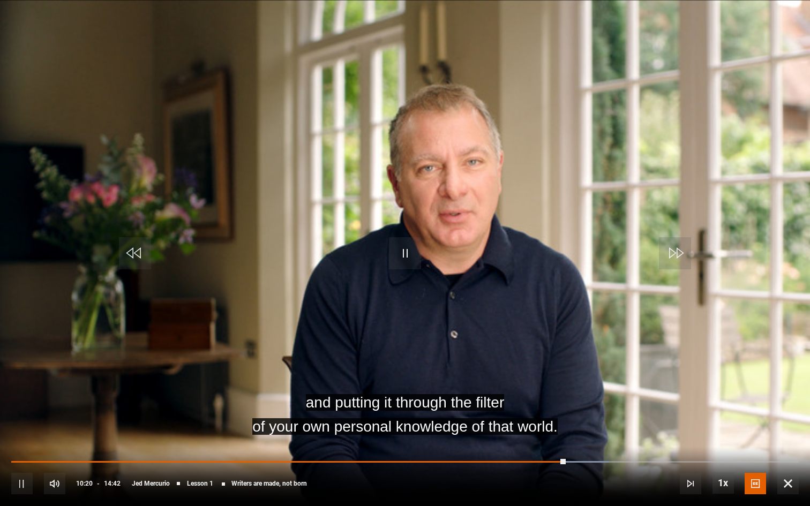
click at [410, 252] on span "Video Player" at bounding box center [405, 253] width 32 height 32
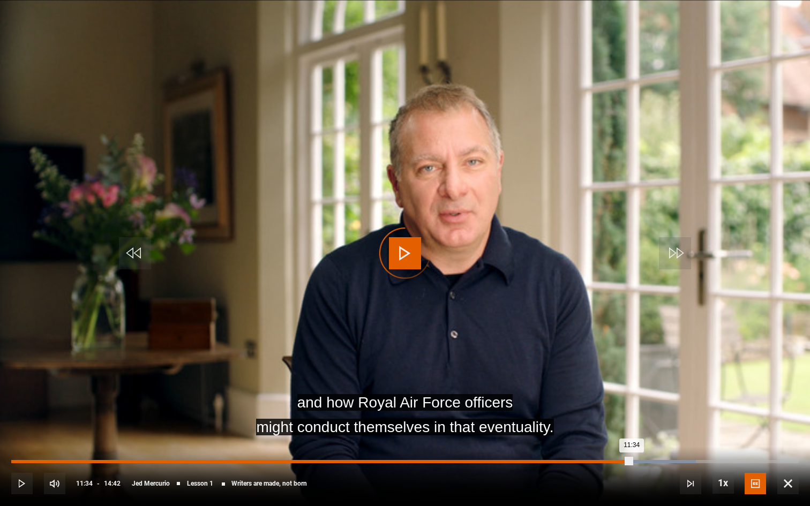
click at [631, 444] on div "Loaded : 86.93% 11:34 11:34" at bounding box center [404, 461] width 787 height 3
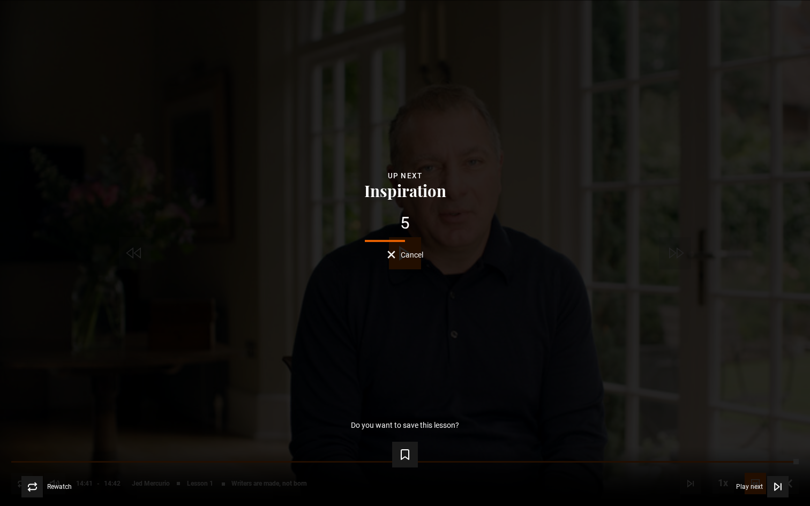
click at [261, 163] on div "Lesson Completed Up next Inspiration 5 Cancel Do you want to save this lesson? …" at bounding box center [405, 253] width 810 height 506
click at [275, 188] on div "Up next Inspiration 4 Cancel" at bounding box center [404, 214] width 775 height 89
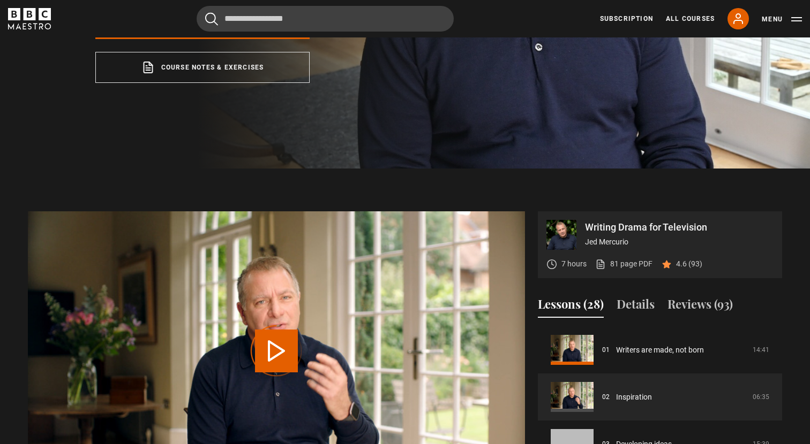
scroll to position [321, 0]
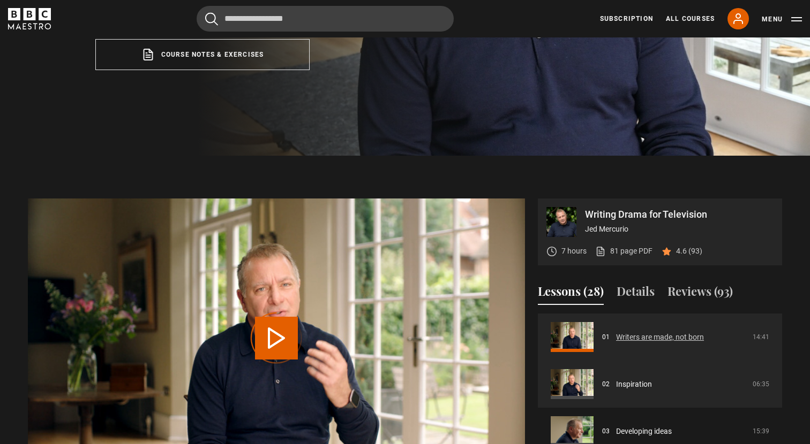
click at [640, 335] on link "Writers are made, not born" at bounding box center [660, 337] width 88 height 11
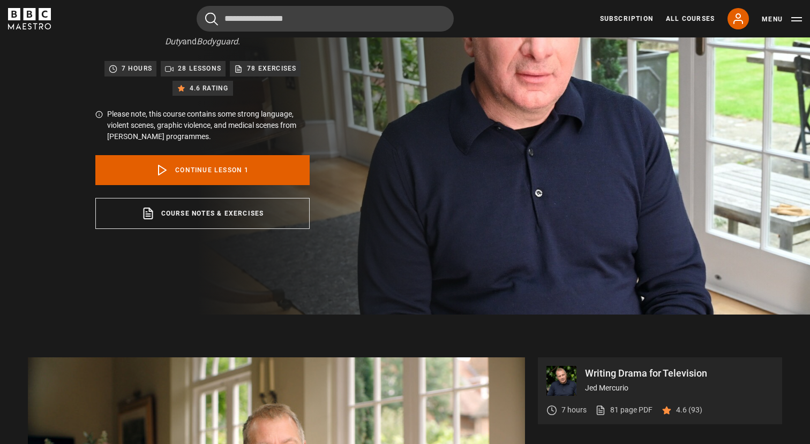
scroll to position [160, 0]
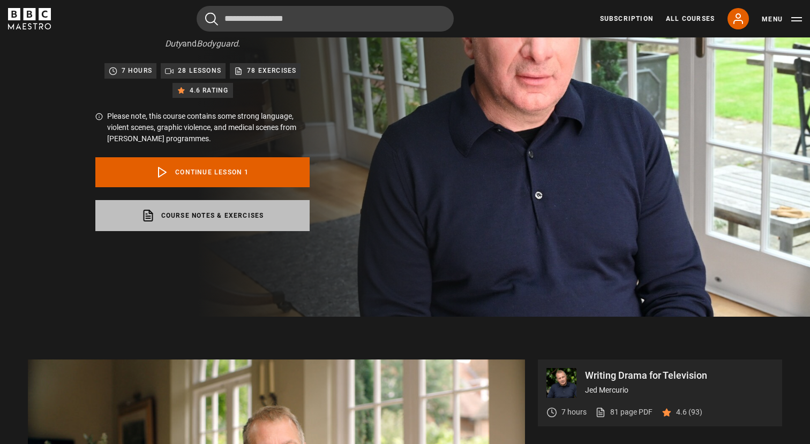
click at [263, 215] on link "Course notes & exercises opens in a new tab" at bounding box center [202, 215] width 214 height 31
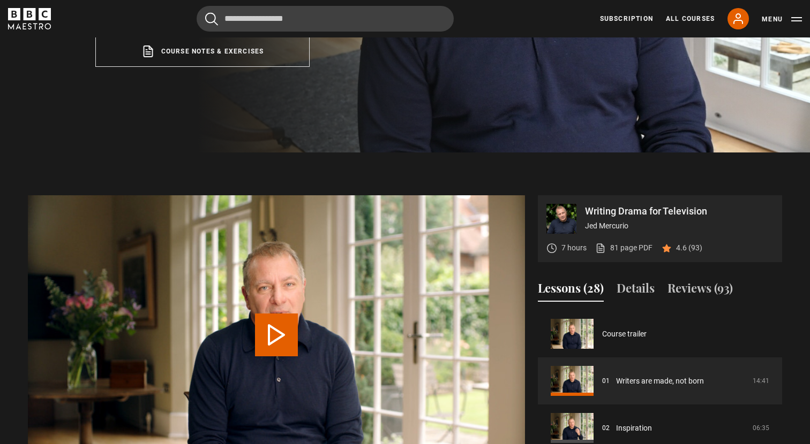
scroll to position [369, 0]
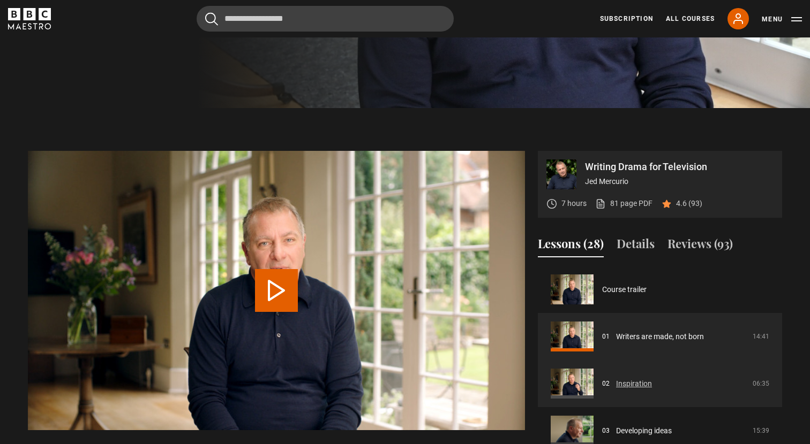
click at [632, 382] on link "Inspiration" at bounding box center [634, 384] width 36 height 11
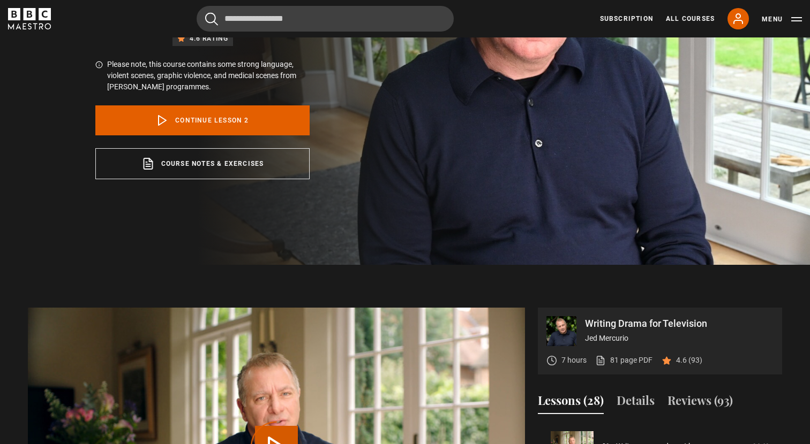
scroll to position [202, 0]
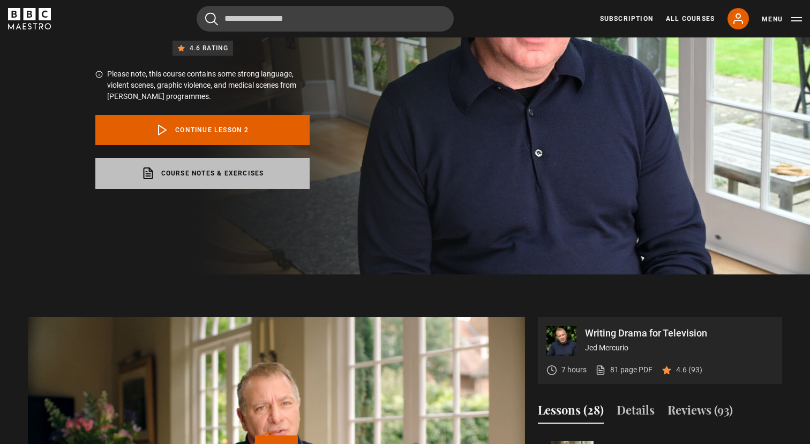
click at [231, 182] on link "Course notes & exercises opens in a new tab" at bounding box center [202, 173] width 214 height 31
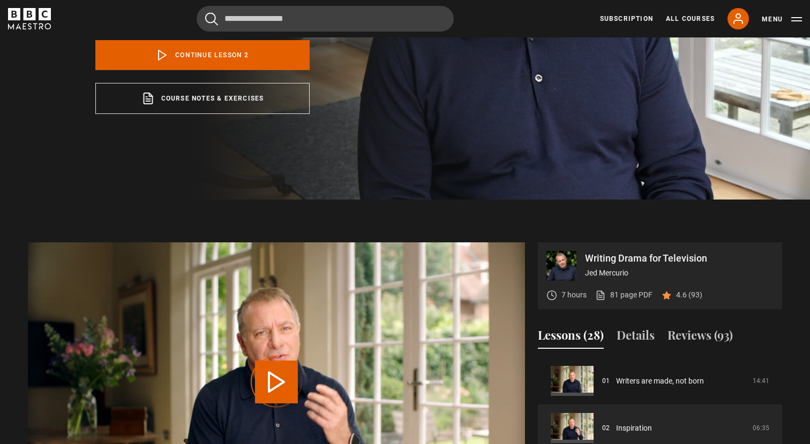
scroll to position [281, 0]
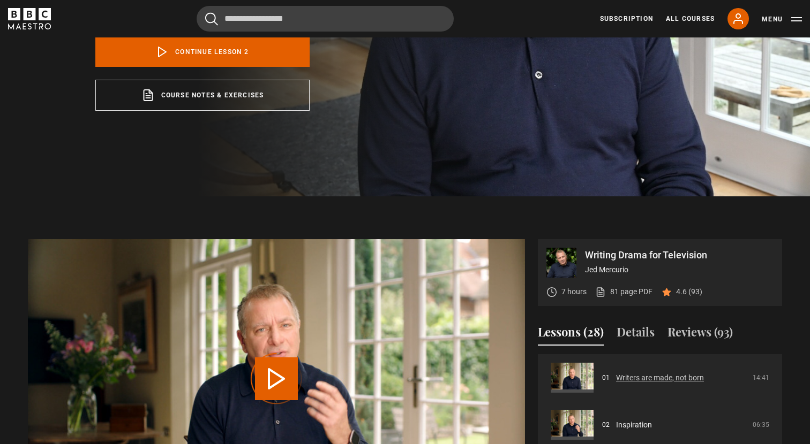
click at [621, 374] on link "Writers are made, not born" at bounding box center [660, 378] width 88 height 11
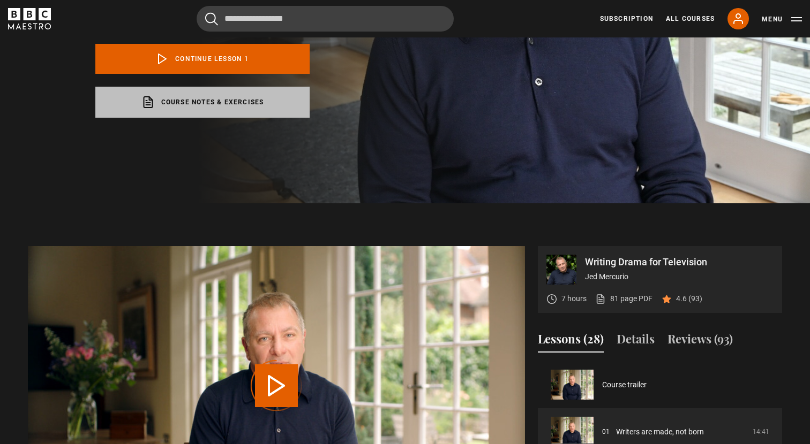
scroll to position [273, 0]
click at [230, 101] on link "Course notes & exercises opens in a new tab" at bounding box center [202, 102] width 214 height 31
